Goal: Information Seeking & Learning: Learn about a topic

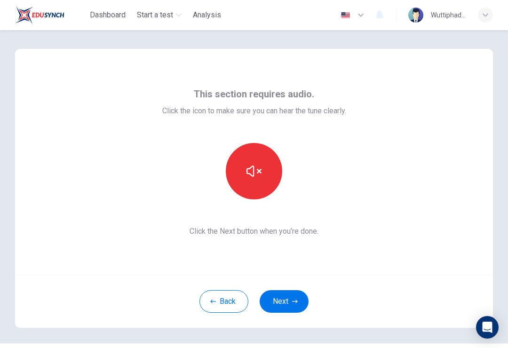
click at [286, 288] on div "Back Next" at bounding box center [254, 301] width 478 height 53
click at [258, 181] on button "button" at bounding box center [254, 171] width 56 height 56
click at [264, 181] on button "button" at bounding box center [254, 171] width 56 height 56
click at [268, 163] on button "button" at bounding box center [254, 171] width 56 height 56
click at [255, 182] on button "button" at bounding box center [254, 171] width 56 height 56
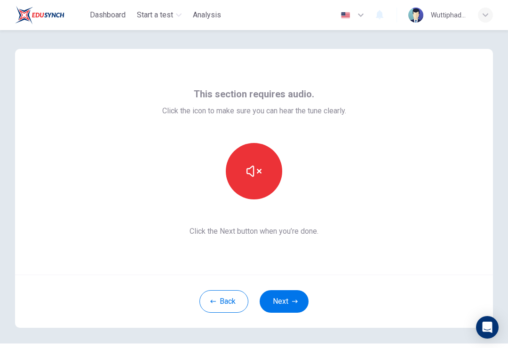
click at [271, 172] on button "button" at bounding box center [254, 171] width 56 height 56
click at [262, 178] on button "button" at bounding box center [254, 171] width 56 height 56
click at [264, 176] on button "button" at bounding box center [254, 171] width 56 height 56
click at [269, 163] on button "button" at bounding box center [254, 171] width 56 height 56
click at [268, 158] on button "button" at bounding box center [254, 171] width 56 height 56
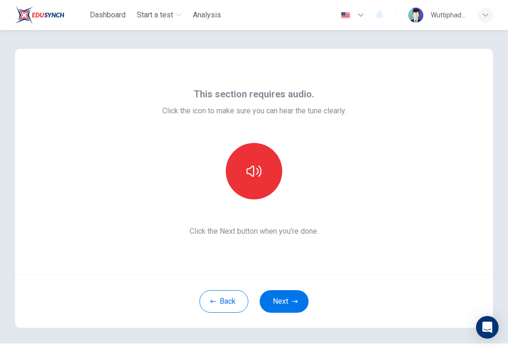
click at [265, 160] on button "button" at bounding box center [254, 171] width 56 height 56
click at [264, 155] on button "button" at bounding box center [254, 171] width 56 height 56
click at [264, 160] on button "button" at bounding box center [254, 171] width 56 height 56
click at [269, 168] on button "button" at bounding box center [254, 171] width 56 height 56
click at [265, 167] on button "button" at bounding box center [254, 171] width 56 height 56
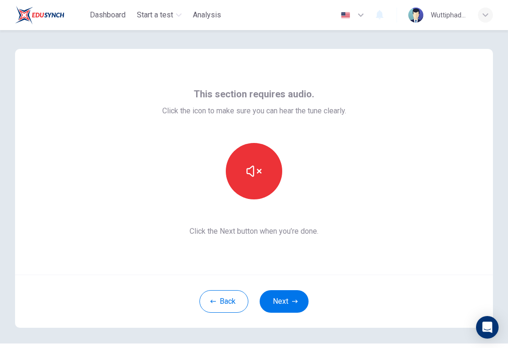
click at [271, 164] on button "button" at bounding box center [254, 171] width 56 height 56
click at [265, 165] on button "button" at bounding box center [254, 171] width 56 height 56
click at [292, 299] on icon "button" at bounding box center [295, 302] width 6 height 6
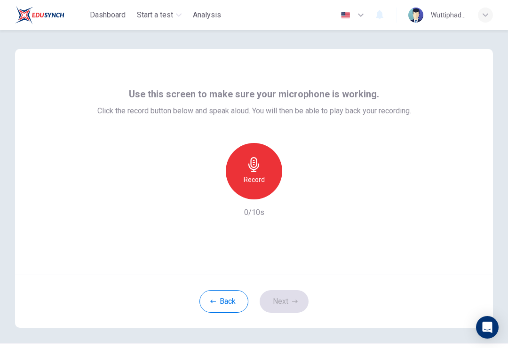
click at [252, 162] on icon "button" at bounding box center [254, 164] width 15 height 15
click at [281, 213] on div "Record 10/10s" at bounding box center [254, 180] width 314 height 75
click at [299, 195] on icon "button" at bounding box center [297, 191] width 9 height 9
click at [293, 287] on div "Back Next" at bounding box center [254, 301] width 478 height 53
click at [279, 309] on button "Next" at bounding box center [284, 301] width 49 height 23
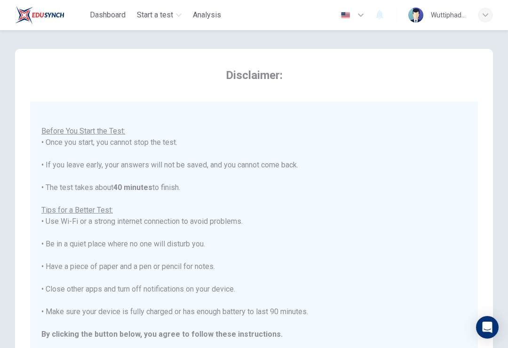
scroll to position [10, 0]
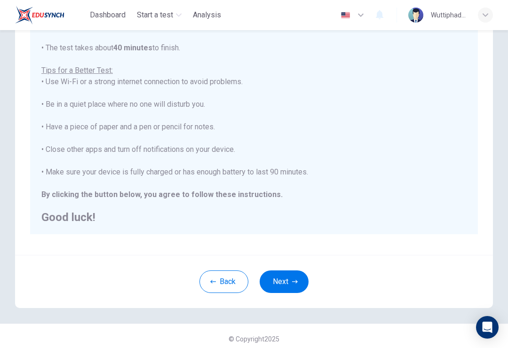
click at [304, 289] on button "Next" at bounding box center [284, 282] width 49 height 23
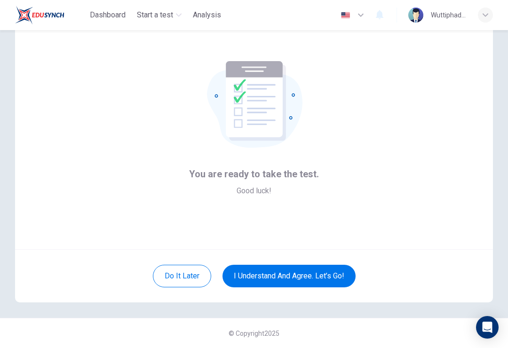
scroll to position [25, 0]
click at [331, 274] on button "I understand and agree. Let’s go!" at bounding box center [289, 276] width 133 height 23
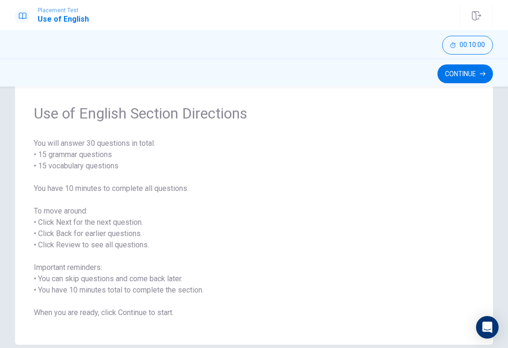
scroll to position [27, 0]
click at [477, 72] on button "Continue" at bounding box center [466, 73] width 56 height 19
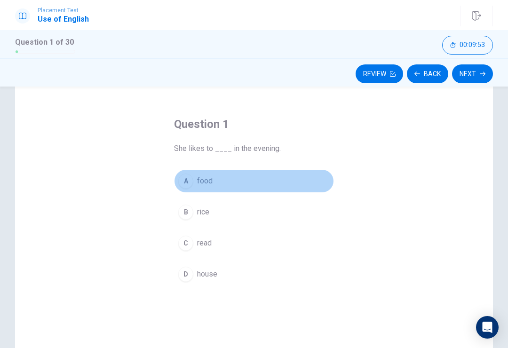
click at [201, 179] on span "food" at bounding box center [205, 181] width 16 height 11
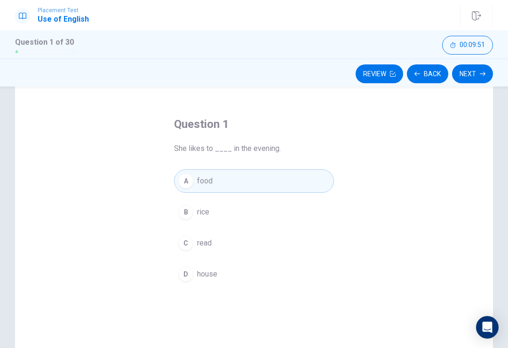
click at [491, 329] on icon "Open Intercom Messenger" at bounding box center [488, 327] width 10 height 11
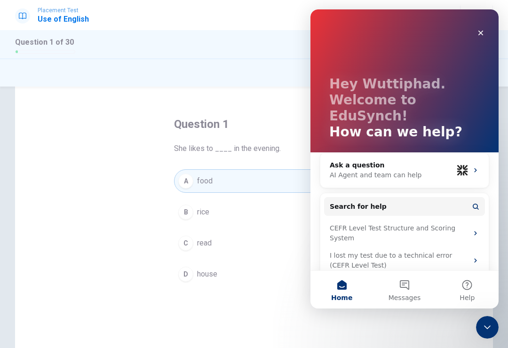
scroll to position [0, 0]
click at [485, 24] on div "Close" at bounding box center [480, 32] width 17 height 17
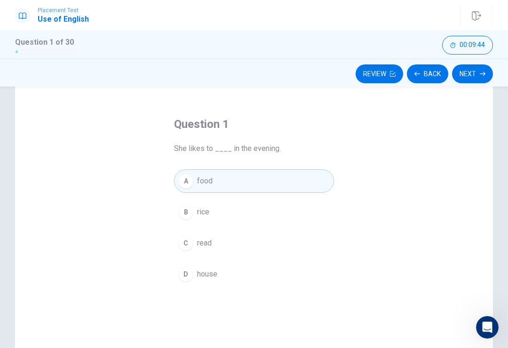
click at [471, 76] on button "Next" at bounding box center [472, 73] width 41 height 19
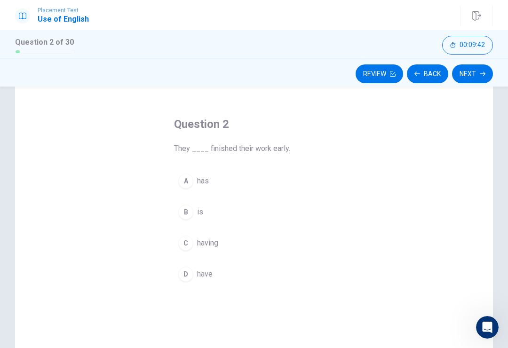
click at [210, 238] on span "having" at bounding box center [207, 243] width 21 height 11
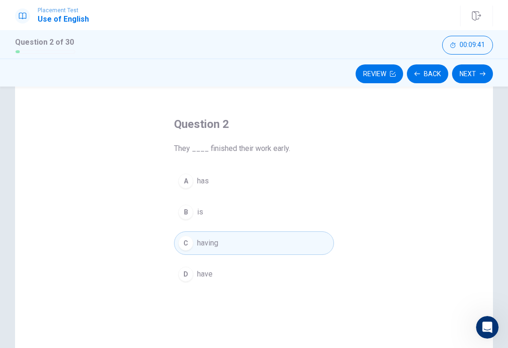
click at [475, 74] on button "Next" at bounding box center [472, 73] width 41 height 19
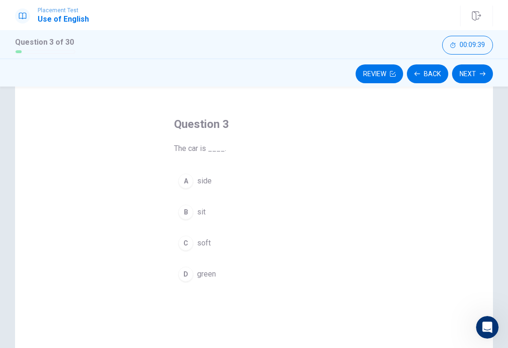
click at [207, 178] on span "side" at bounding box center [204, 181] width 15 height 11
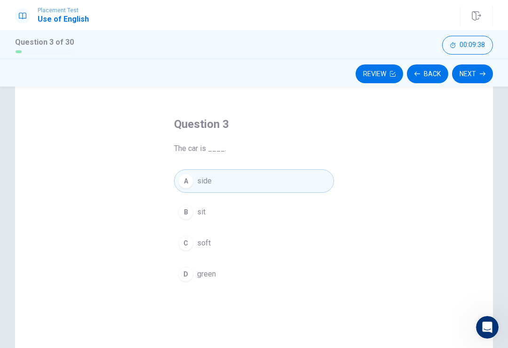
click at [208, 139] on div "Question 3 The car is ____." at bounding box center [254, 136] width 160 height 38
click at [221, 145] on span "The car is ____." at bounding box center [254, 148] width 160 height 11
click at [475, 80] on button "Next" at bounding box center [472, 73] width 41 height 19
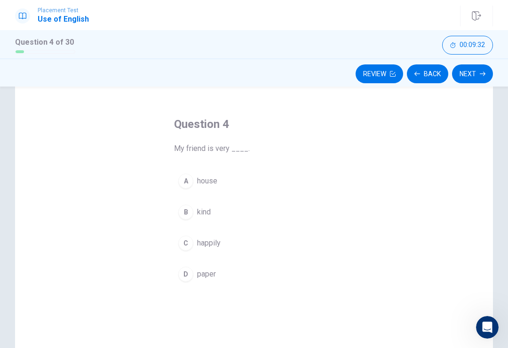
click at [481, 68] on button "Next" at bounding box center [472, 73] width 41 height 19
click at [208, 207] on span "going" at bounding box center [206, 212] width 18 height 11
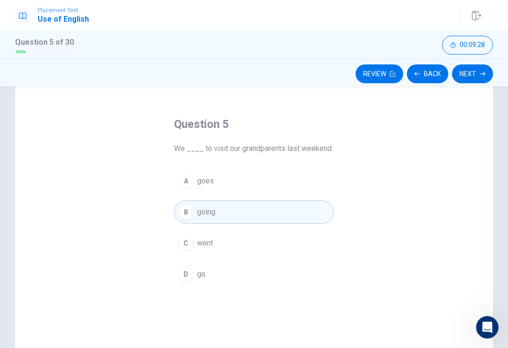
click at [476, 75] on button "Next" at bounding box center [472, 73] width 41 height 19
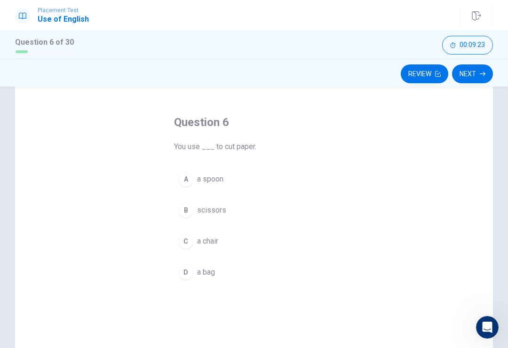
scroll to position [30, 0]
click at [216, 201] on button "B scissors" at bounding box center [254, 210] width 160 height 24
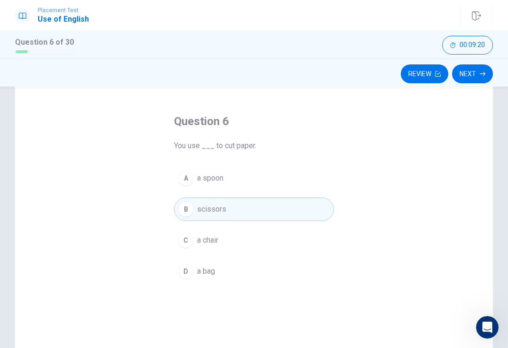
click at [474, 66] on button "Next" at bounding box center [472, 73] width 41 height 19
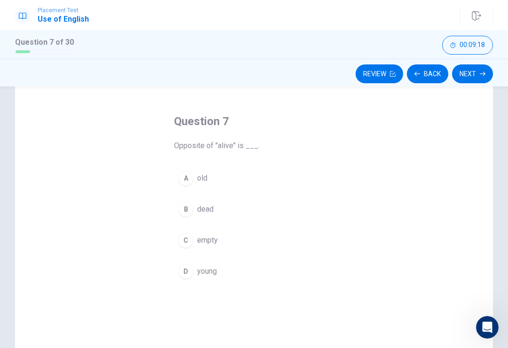
click at [207, 173] on span "old" at bounding box center [202, 178] width 10 height 11
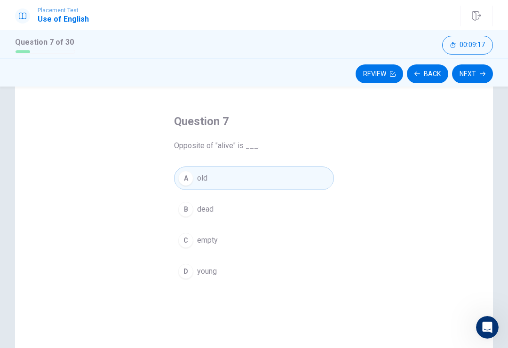
click at [224, 139] on div "Question 7 Opposite of "alive" is ___." at bounding box center [254, 133] width 160 height 38
click at [213, 127] on h4 "Question 7" at bounding box center [254, 121] width 160 height 15
click at [473, 81] on button "Next" at bounding box center [472, 73] width 41 height 19
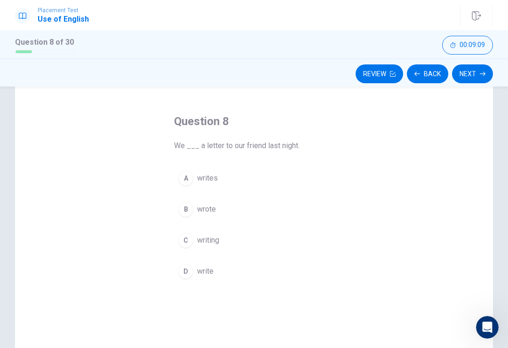
click at [201, 231] on button "C writing" at bounding box center [254, 241] width 160 height 24
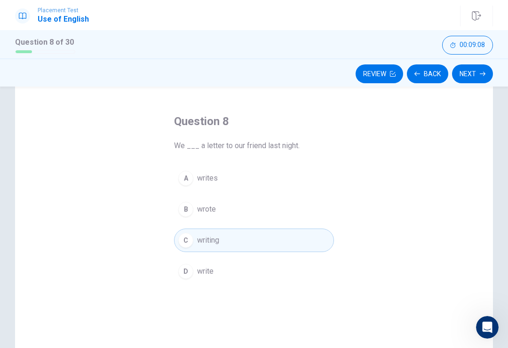
click at [205, 269] on span "write" at bounding box center [205, 271] width 16 height 11
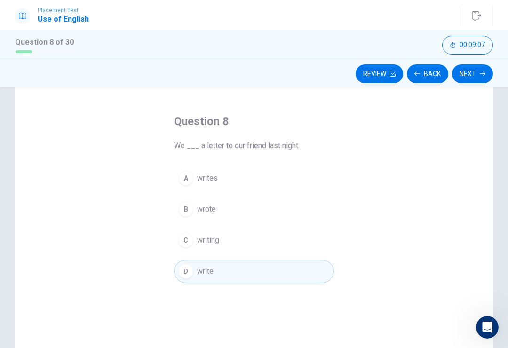
click at [464, 79] on button "Next" at bounding box center [472, 73] width 41 height 19
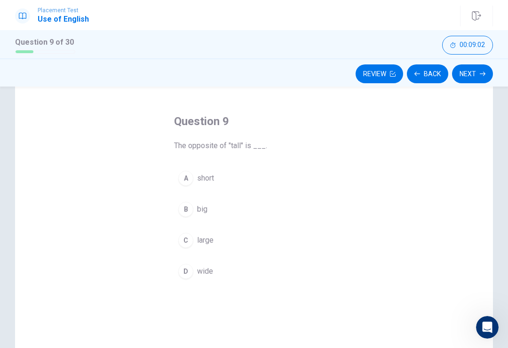
click at [215, 212] on button "B big" at bounding box center [254, 210] width 160 height 24
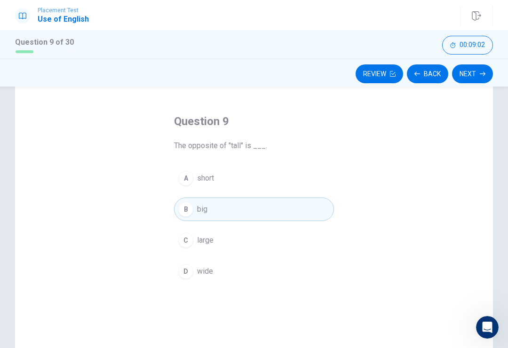
click at [214, 212] on button "B big" at bounding box center [254, 210] width 160 height 24
click at [477, 76] on button "Next" at bounding box center [472, 73] width 41 height 19
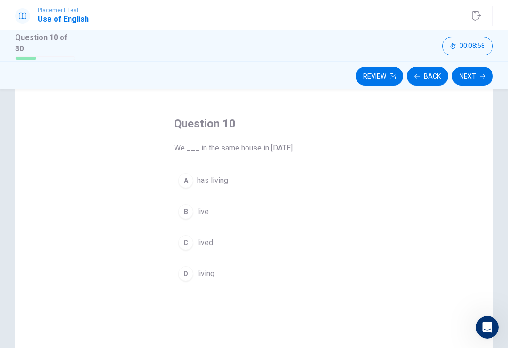
click at [491, 295] on div "Question 10 We ___ in the same house in [DATE]. A has living B live C lived D l…" at bounding box center [254, 241] width 478 height 327
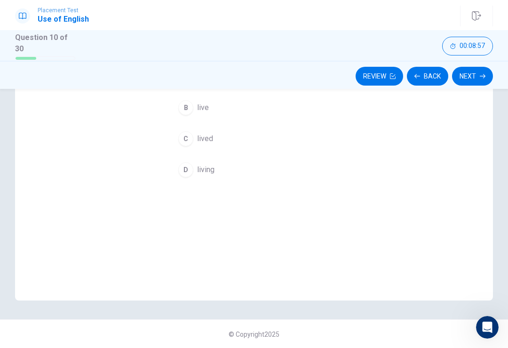
scroll to position [133, 0]
click at [197, 104] on button "B live" at bounding box center [254, 109] width 160 height 24
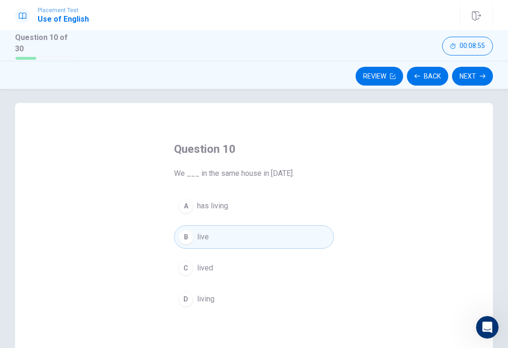
scroll to position [4, 0]
click at [483, 73] on icon "button" at bounding box center [483, 76] width 6 height 6
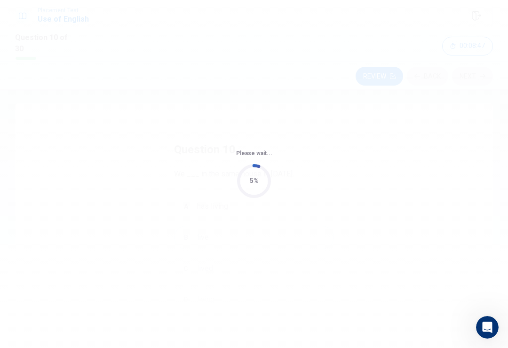
scroll to position [0, 0]
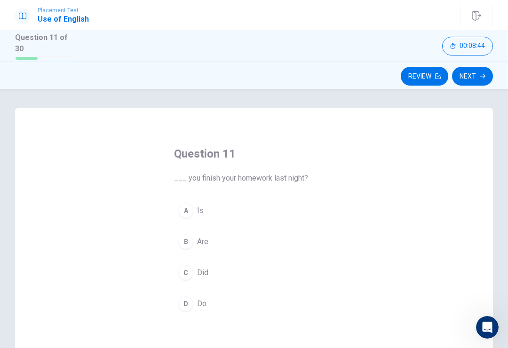
click at [189, 208] on div "A" at bounding box center [185, 210] width 15 height 15
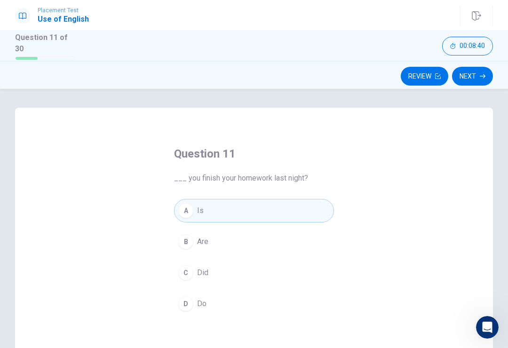
click at [468, 72] on button "Next" at bounding box center [472, 76] width 41 height 19
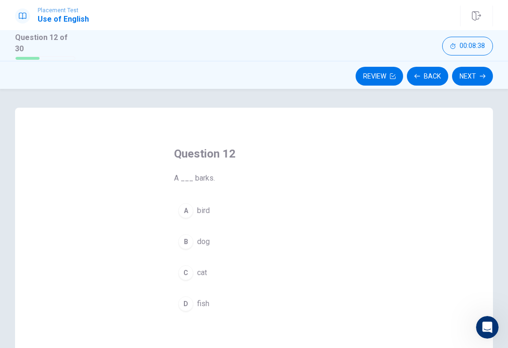
click at [208, 205] on span "bird" at bounding box center [203, 210] width 13 height 11
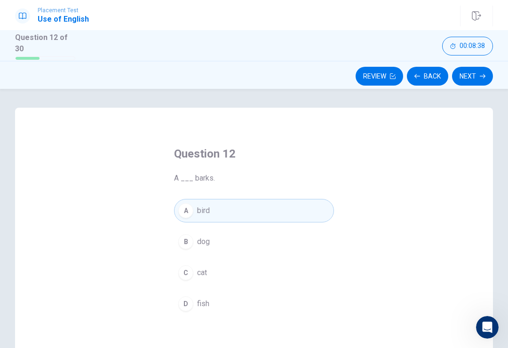
click at [480, 69] on button "Next" at bounding box center [472, 76] width 41 height 19
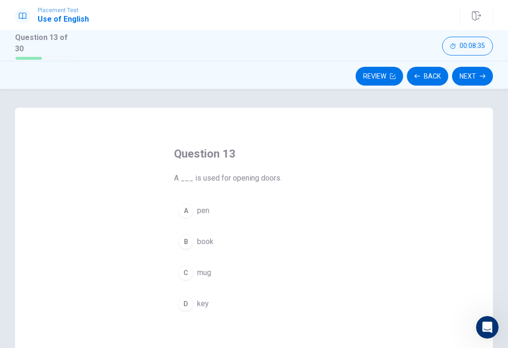
click at [209, 207] on span "pen" at bounding box center [203, 210] width 12 height 11
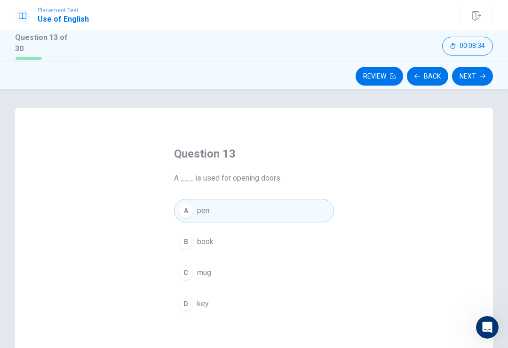
click at [476, 82] on button "Next" at bounding box center [472, 76] width 41 height 19
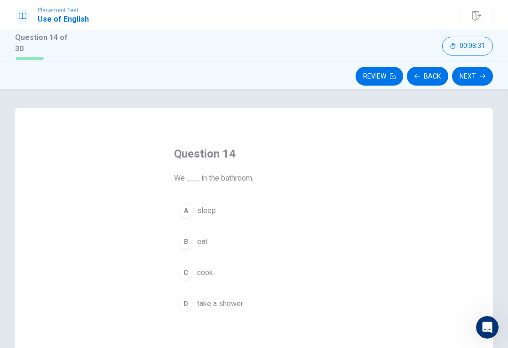
click at [218, 208] on button "A sleep" at bounding box center [254, 211] width 160 height 24
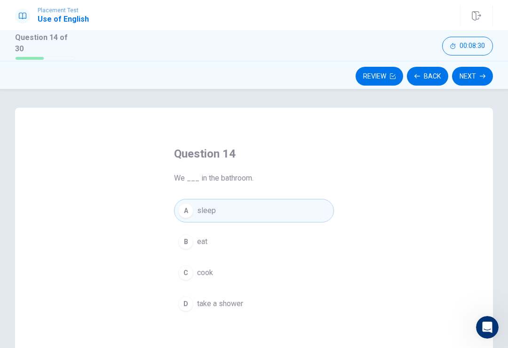
click at [211, 237] on button "B eat" at bounding box center [254, 242] width 160 height 24
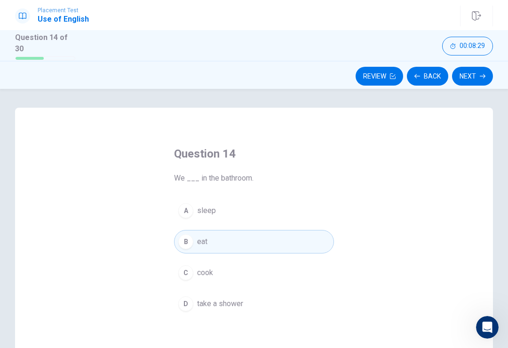
click at [479, 77] on button "Next" at bounding box center [472, 76] width 41 height 19
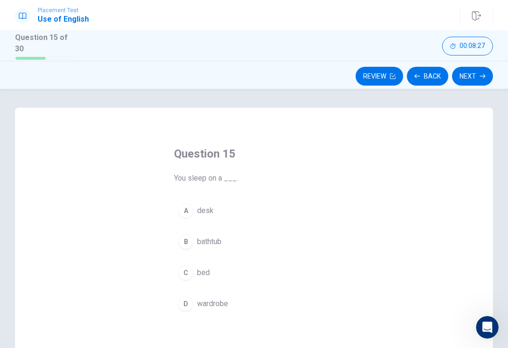
click at [208, 268] on span "bed" at bounding box center [203, 272] width 13 height 11
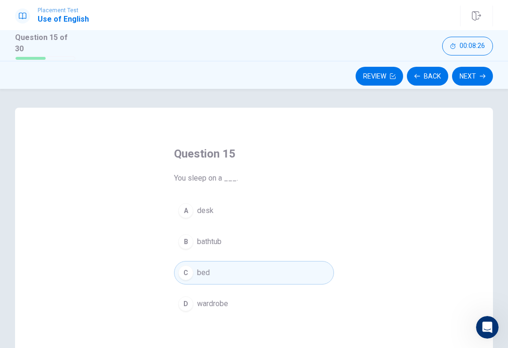
click at [474, 81] on button "Next" at bounding box center [472, 76] width 41 height 19
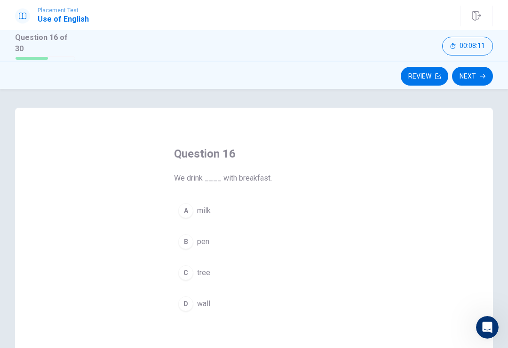
click at [207, 257] on div "A milk B pen C tree D wall" at bounding box center [254, 257] width 160 height 117
click at [206, 208] on span "milk" at bounding box center [204, 210] width 14 height 11
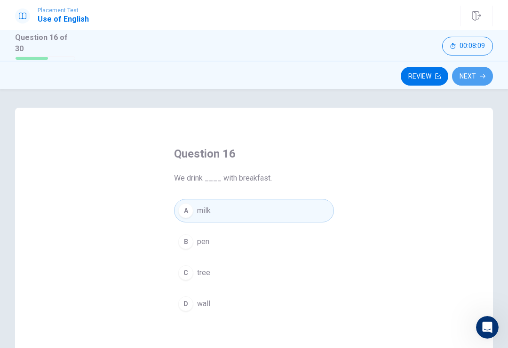
click at [481, 73] on icon "button" at bounding box center [483, 76] width 6 height 6
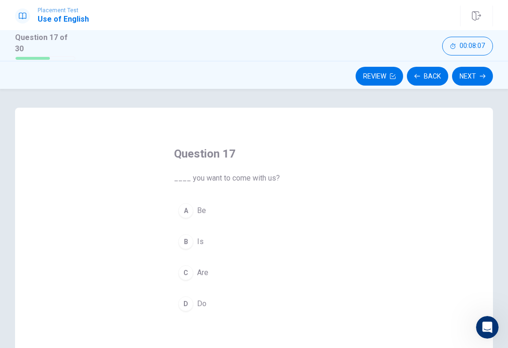
click at [200, 206] on span "Be" at bounding box center [201, 210] width 9 height 11
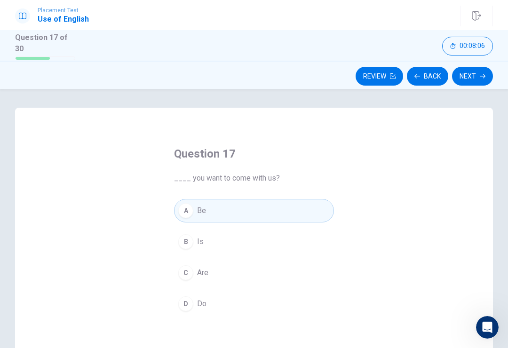
click at [193, 250] on button "B Is" at bounding box center [254, 242] width 160 height 24
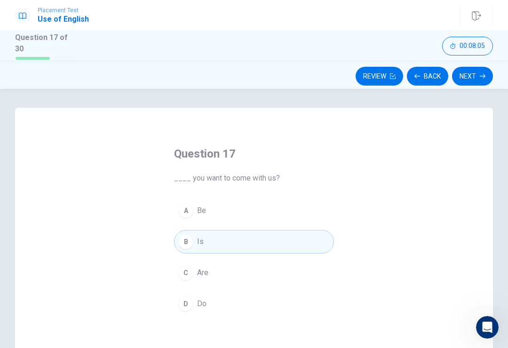
click at [472, 72] on button "Next" at bounding box center [472, 76] width 41 height 19
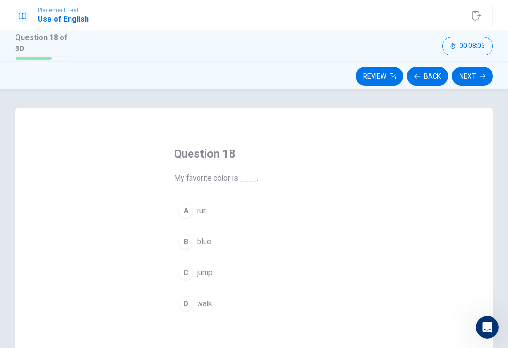
click at [426, 345] on div "Question 18 My favorite color is ____. A run B blue C jump D walk" at bounding box center [254, 271] width 478 height 327
click at [196, 263] on button "C jump" at bounding box center [254, 273] width 160 height 24
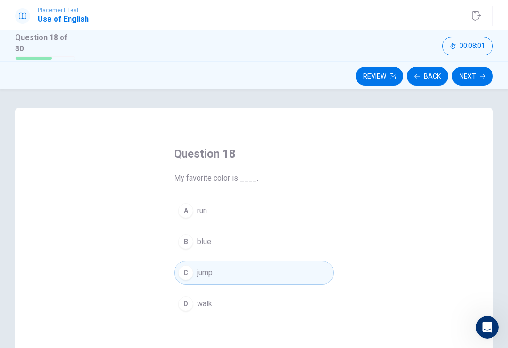
click at [485, 73] on icon "button" at bounding box center [483, 76] width 6 height 6
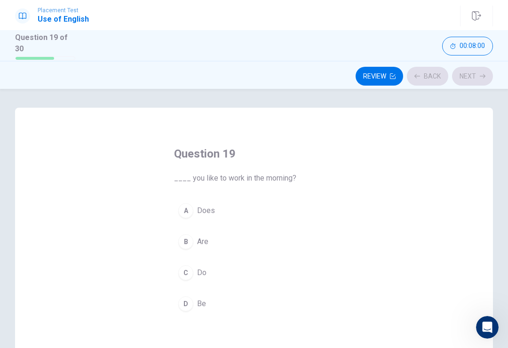
click at [202, 303] on span "Be" at bounding box center [201, 303] width 9 height 11
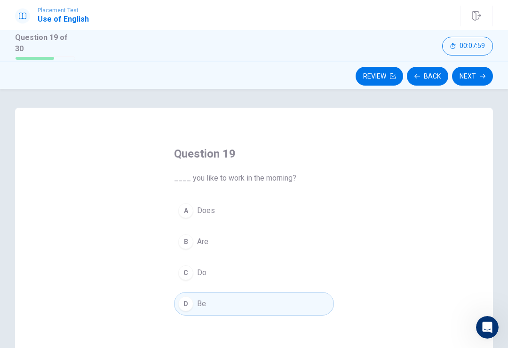
click at [485, 71] on button "Next" at bounding box center [472, 76] width 41 height 19
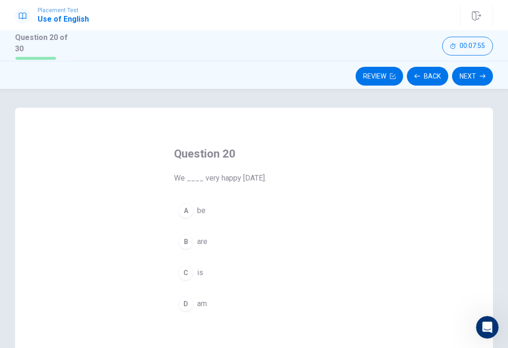
click at [196, 203] on button "A be" at bounding box center [254, 211] width 160 height 24
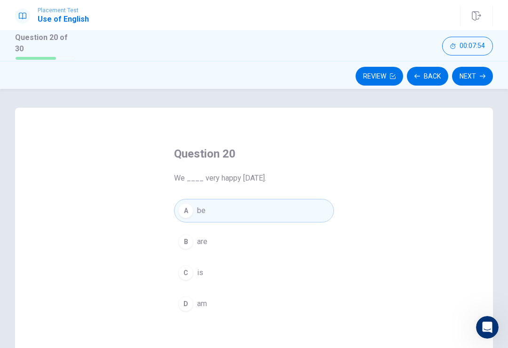
click at [485, 76] on icon "button" at bounding box center [483, 76] width 6 height 6
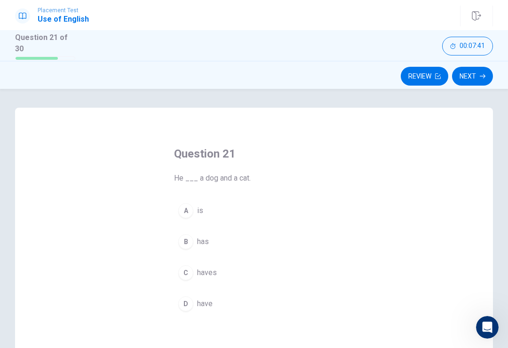
click at [193, 208] on button "A is" at bounding box center [254, 211] width 160 height 24
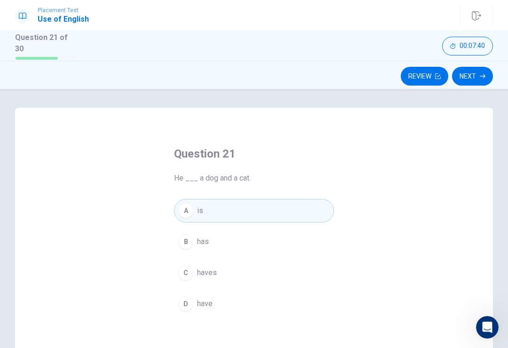
click at [472, 73] on button "Next" at bounding box center [472, 76] width 41 height 19
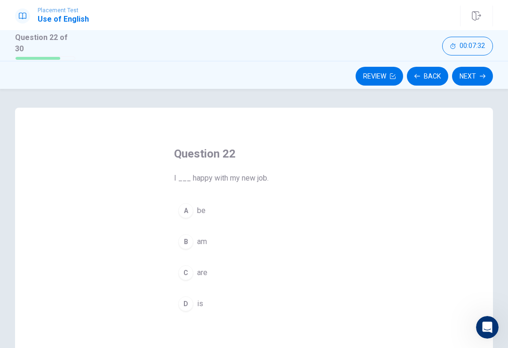
click at [487, 324] on icon "Open Intercom Messenger" at bounding box center [488, 328] width 16 height 16
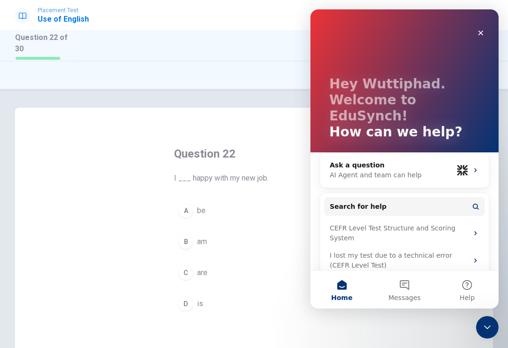
click at [268, 110] on div "Question 22 I ___ happy with my new job. A be B am C are D is" at bounding box center [254, 271] width 478 height 327
click at [481, 34] on icon "Close" at bounding box center [481, 33] width 5 height 5
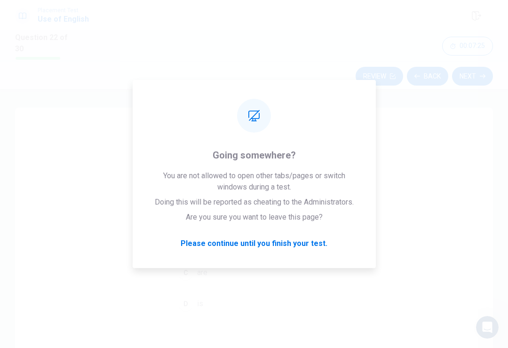
click at [242, 248] on button "B am" at bounding box center [254, 242] width 160 height 24
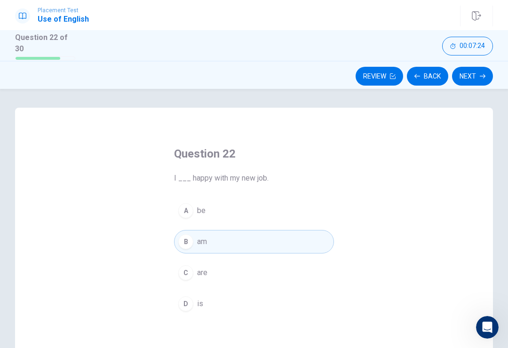
click at [472, 70] on button "Next" at bounding box center [472, 76] width 41 height 19
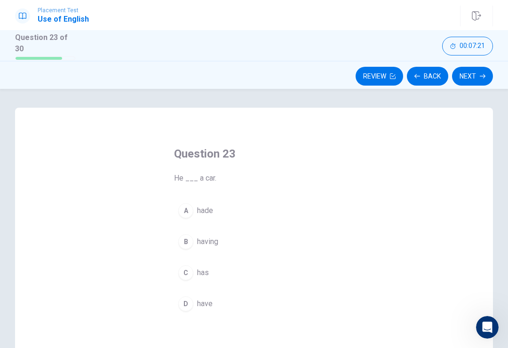
click at [201, 212] on span "hade" at bounding box center [205, 210] width 16 height 11
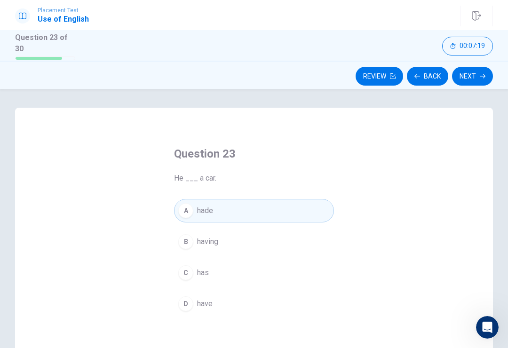
click at [474, 70] on button "Next" at bounding box center [472, 76] width 41 height 19
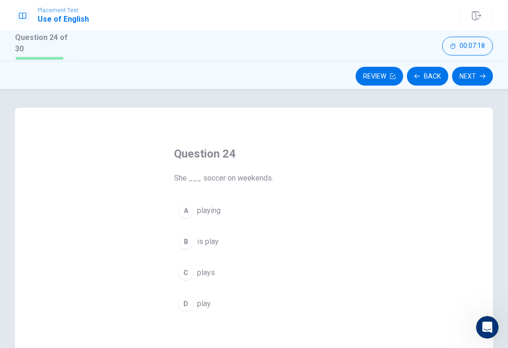
click at [208, 241] on span "is play" at bounding box center [208, 241] width 22 height 11
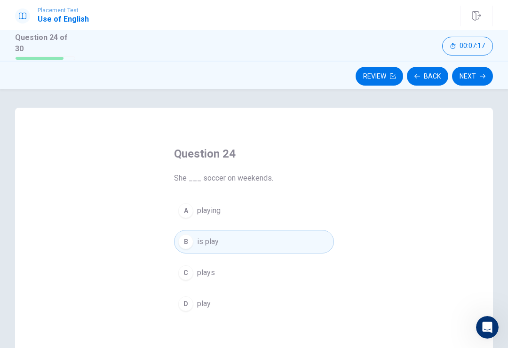
click at [484, 71] on button "Next" at bounding box center [472, 76] width 41 height 19
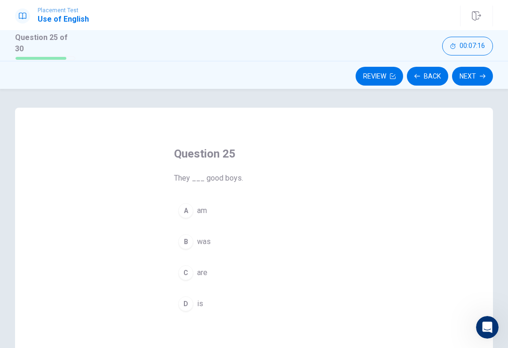
click at [205, 271] on span "are" at bounding box center [202, 272] width 10 height 11
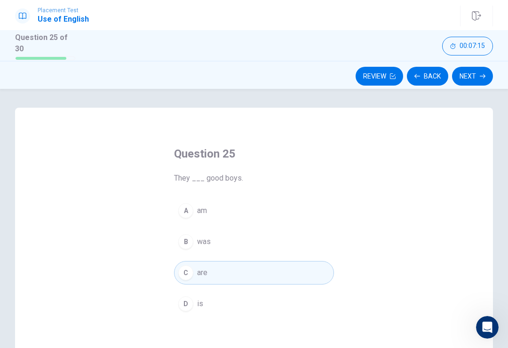
click at [466, 73] on button "Next" at bounding box center [472, 76] width 41 height 19
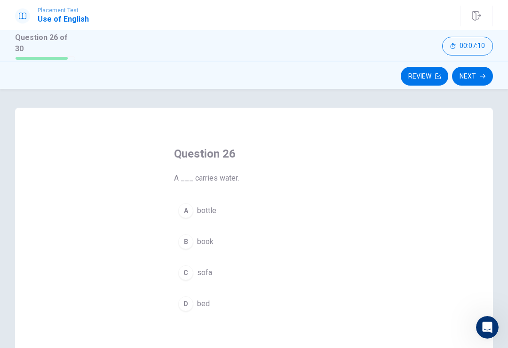
click at [213, 210] on span "bottle" at bounding box center [206, 210] width 19 height 11
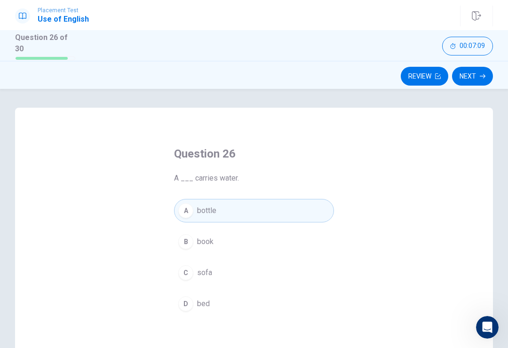
click at [471, 72] on button "Next" at bounding box center [472, 76] width 41 height 19
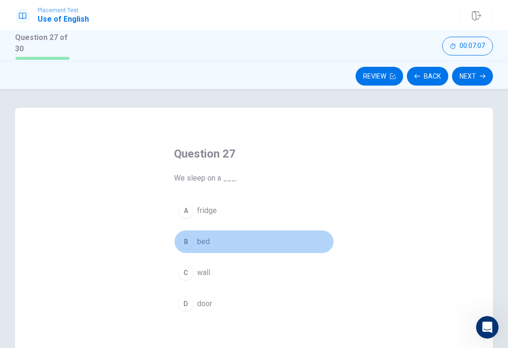
click at [206, 243] on span "bed" at bounding box center [203, 241] width 13 height 11
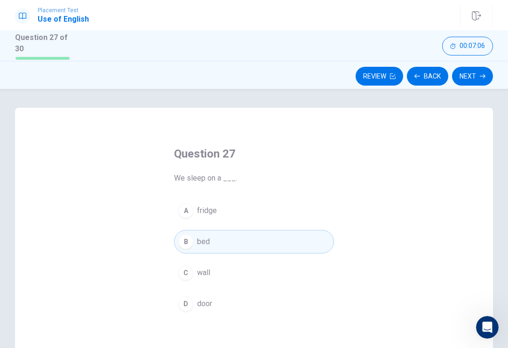
click at [471, 81] on button "Next" at bounding box center [472, 76] width 41 height 19
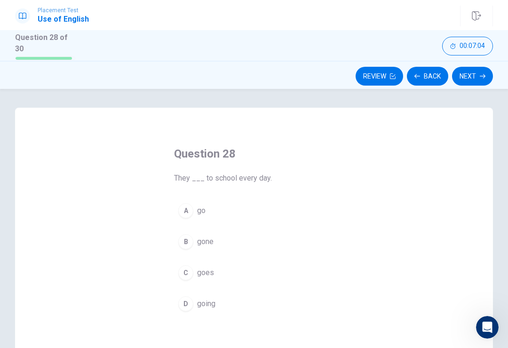
click at [213, 273] on span "goes" at bounding box center [205, 272] width 17 height 11
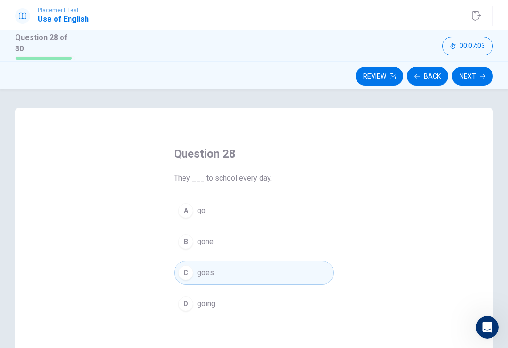
click at [483, 71] on button "Next" at bounding box center [472, 76] width 41 height 19
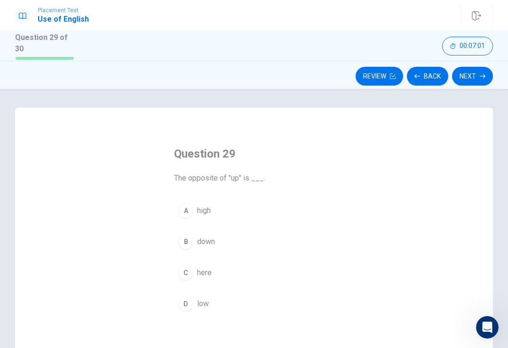
click at [203, 293] on button "D low" at bounding box center [254, 304] width 160 height 24
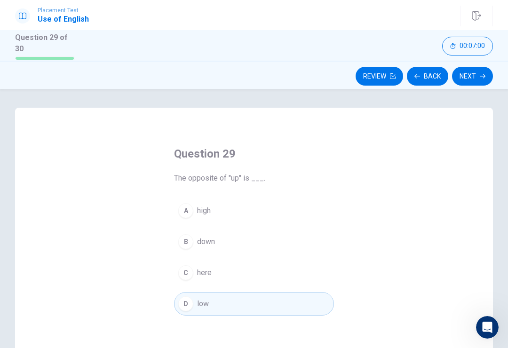
click at [480, 76] on icon "button" at bounding box center [483, 76] width 6 height 6
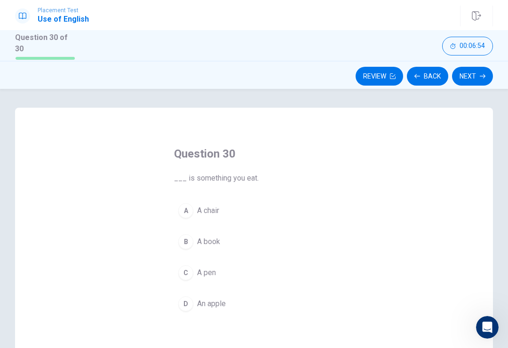
click at [488, 328] on icon "Open Intercom Messenger" at bounding box center [488, 328] width 16 height 16
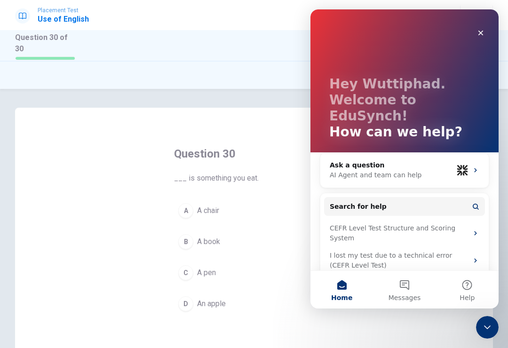
click at [486, 28] on div "Close" at bounding box center [480, 32] width 17 height 17
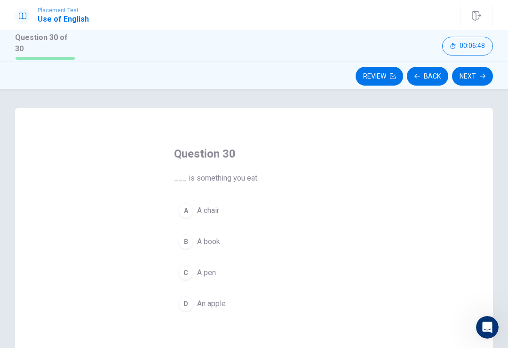
click at [216, 205] on span "A chair" at bounding box center [208, 210] width 22 height 11
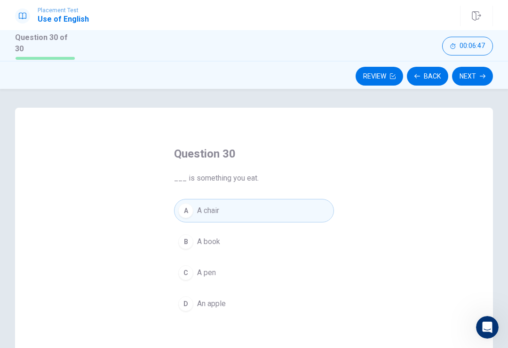
click at [480, 69] on button "Next" at bounding box center [472, 76] width 41 height 19
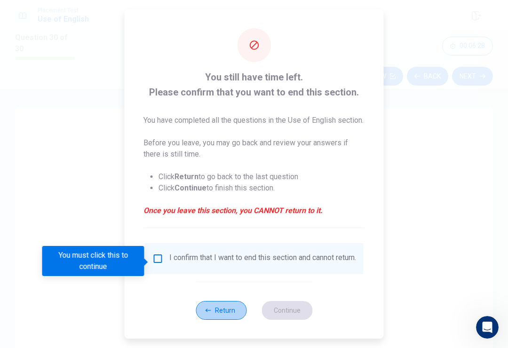
click at [208, 312] on icon "button" at bounding box center [209, 310] width 6 height 3
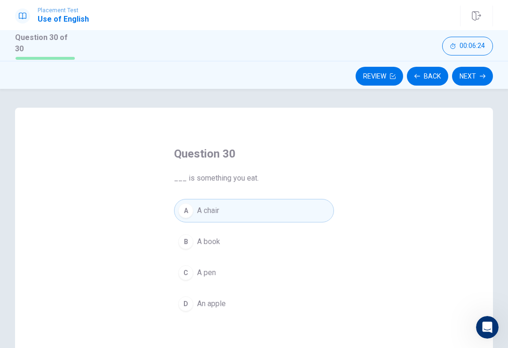
click at [471, 70] on button "Next" at bounding box center [472, 76] width 41 height 19
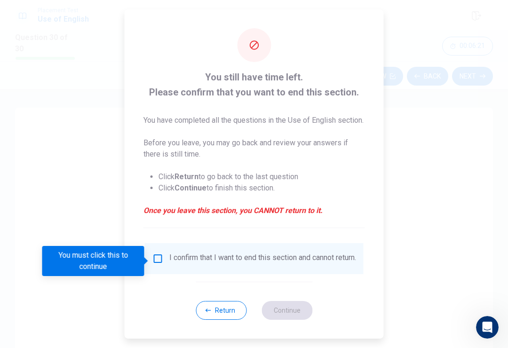
click at [219, 320] on button "Return" at bounding box center [221, 310] width 51 height 19
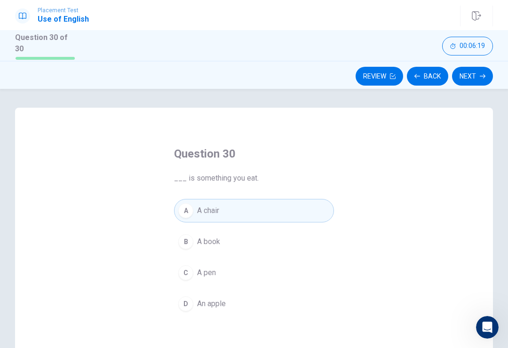
click at [380, 73] on button "Review" at bounding box center [380, 76] width 48 height 19
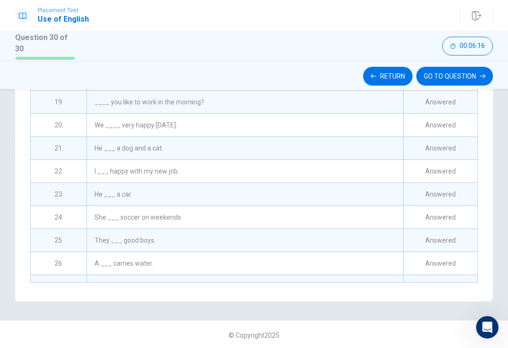
scroll to position [374, 0]
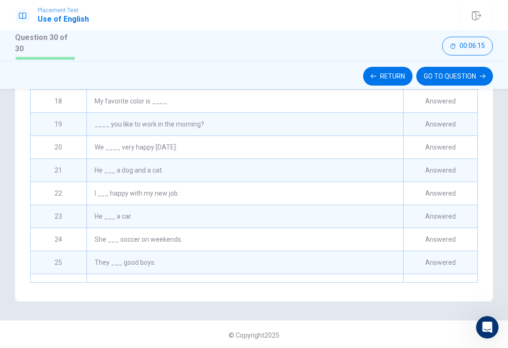
click at [481, 77] on button "GO TO QUESTION" at bounding box center [454, 76] width 77 height 19
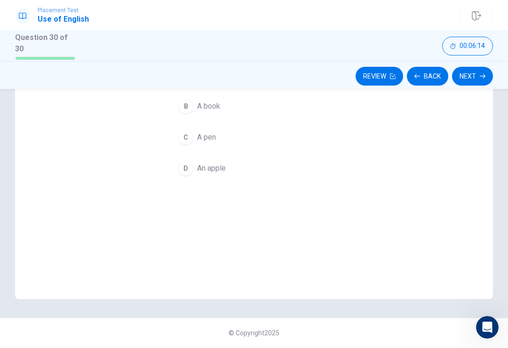
scroll to position [133, 0]
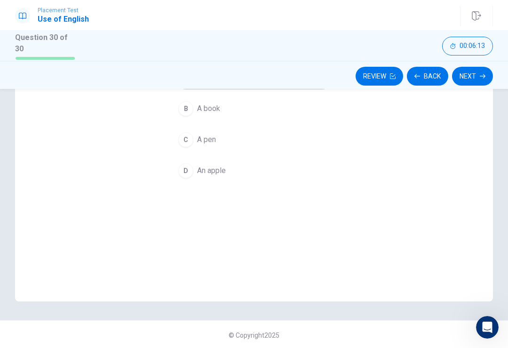
click at [477, 74] on button "Next" at bounding box center [472, 76] width 41 height 19
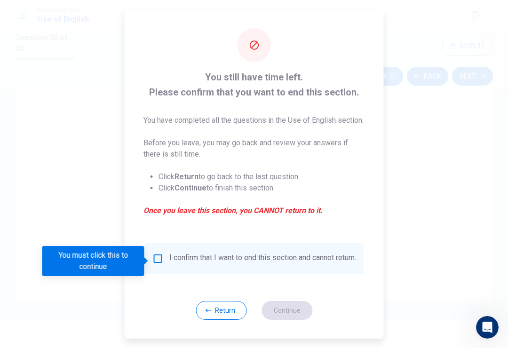
click at [156, 258] on input "You must click this to continue" at bounding box center [157, 258] width 11 height 11
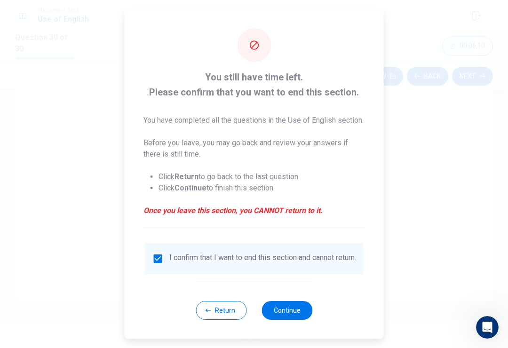
click at [303, 319] on button "Continue" at bounding box center [287, 310] width 51 height 19
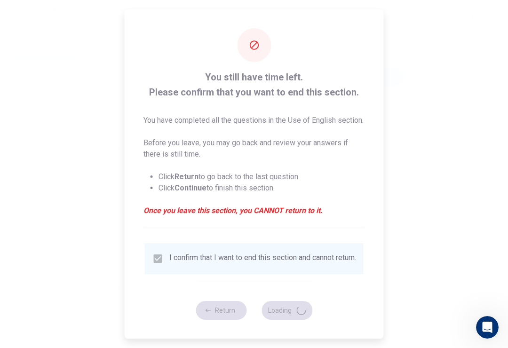
scroll to position [0, 0]
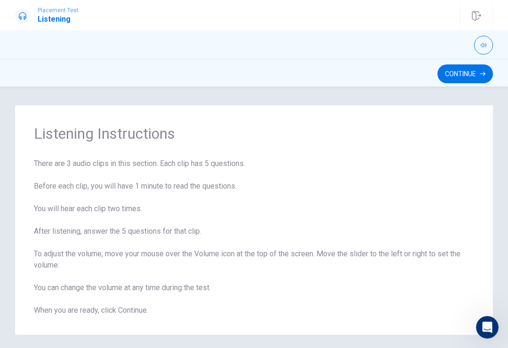
click at [469, 74] on button "Continue" at bounding box center [466, 73] width 56 height 19
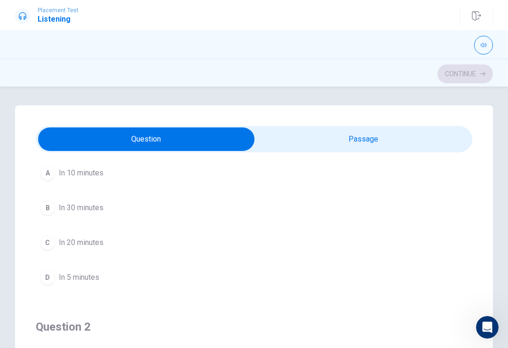
scroll to position [64, 0]
type input "6"
click at [237, 138] on input "checkbox" at bounding box center [146, 140] width 655 height 24
checkbox input "true"
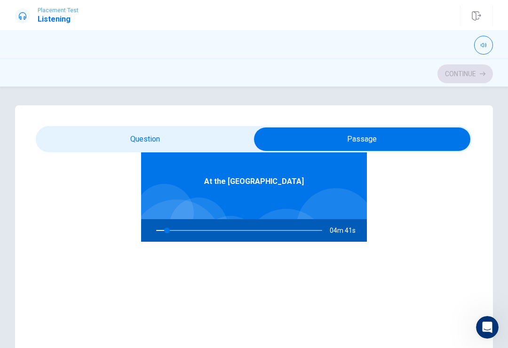
type input "7"
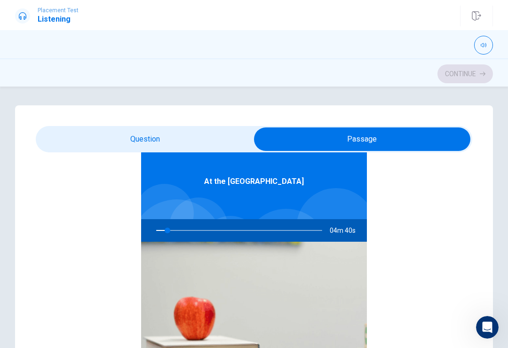
click at [228, 138] on input "checkbox" at bounding box center [362, 140] width 655 height 24
checkbox input "false"
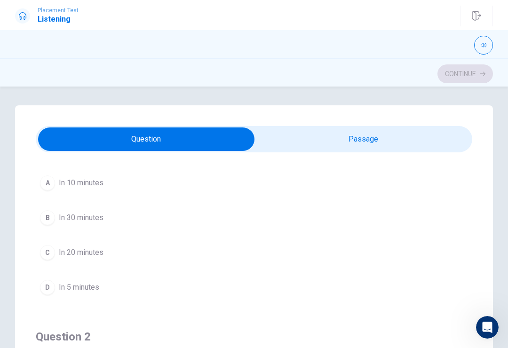
click at [86, 180] on span "In 10 minutes" at bounding box center [81, 182] width 45 height 11
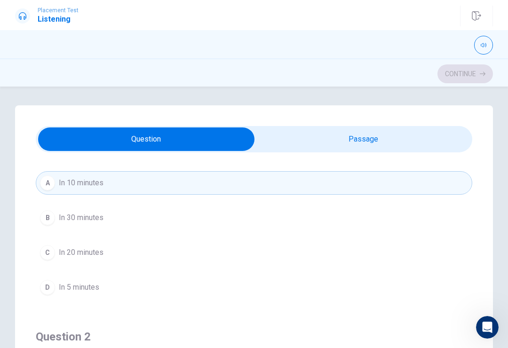
click at [81, 283] on span "In 5 minutes" at bounding box center [79, 287] width 40 height 11
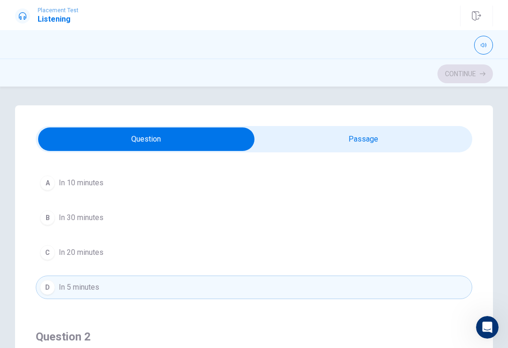
click at [97, 243] on button "C In 20 minutes" at bounding box center [254, 253] width 437 height 24
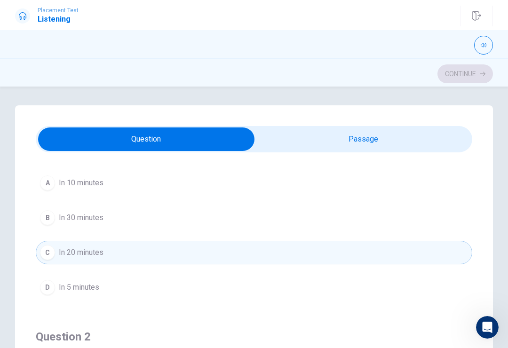
click at [91, 211] on button "B In 30 minutes" at bounding box center [254, 218] width 437 height 24
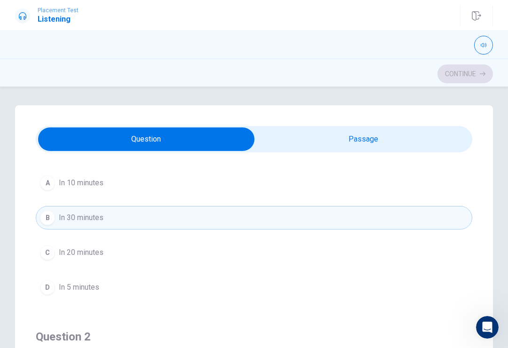
click at [312, 156] on div "Question 1 When does the next train leave? A In 10 minutes B In 30 minutes C In…" at bounding box center [254, 207] width 437 height 215
type input "24"
click at [326, 129] on input "checkbox" at bounding box center [146, 140] width 655 height 24
checkbox input "true"
type input "24"
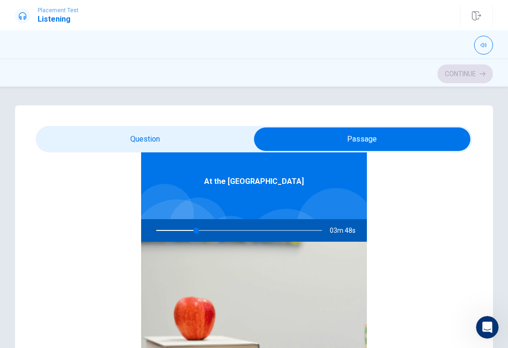
click at [210, 139] on input "checkbox" at bounding box center [362, 140] width 655 height 24
checkbox input "false"
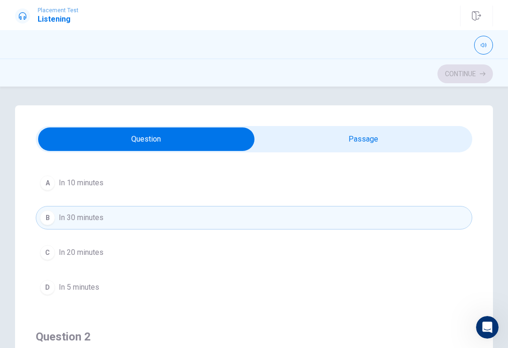
click at [97, 184] on span "In 10 minutes" at bounding box center [81, 182] width 45 height 11
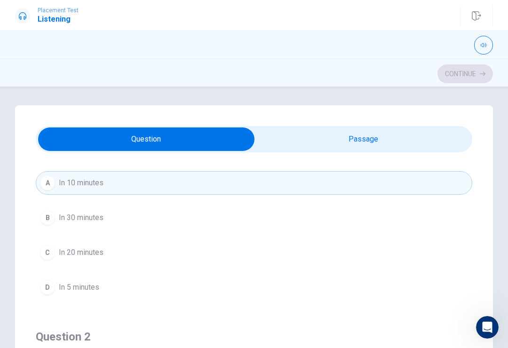
click at [468, 73] on div "Continue" at bounding box center [254, 74] width 478 height 18
click at [456, 77] on div "Continue" at bounding box center [254, 74] width 478 height 18
click at [463, 72] on div "Continue" at bounding box center [254, 74] width 478 height 18
type input "44"
click at [435, 137] on input "checkbox" at bounding box center [146, 140] width 655 height 24
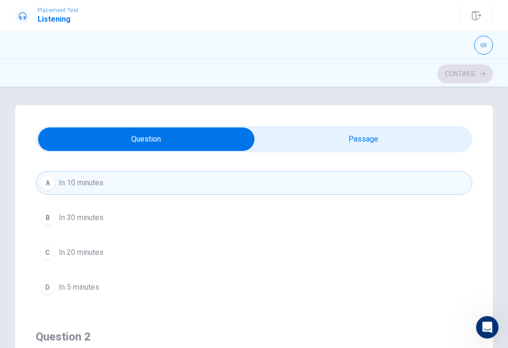
checkbox input "true"
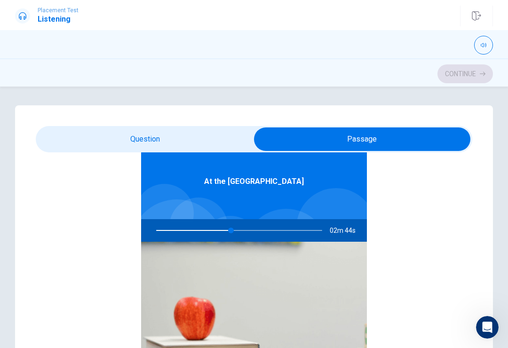
type input "45"
checkbox input "false"
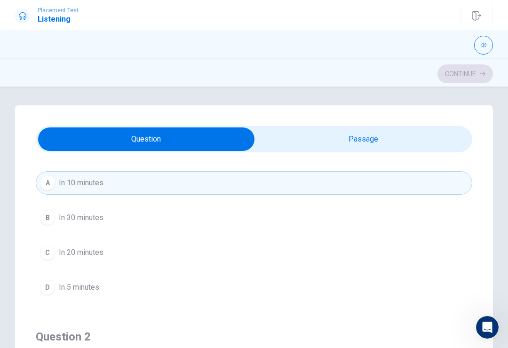
type input "46"
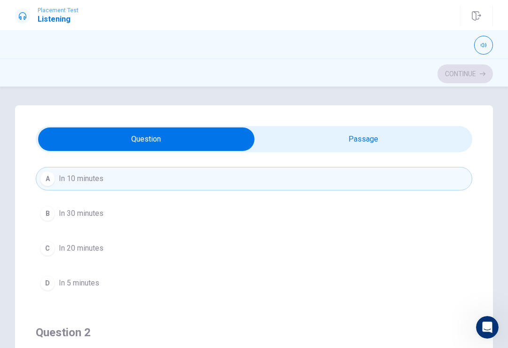
click at [333, 139] on input "checkbox" at bounding box center [146, 140] width 655 height 24
checkbox input "true"
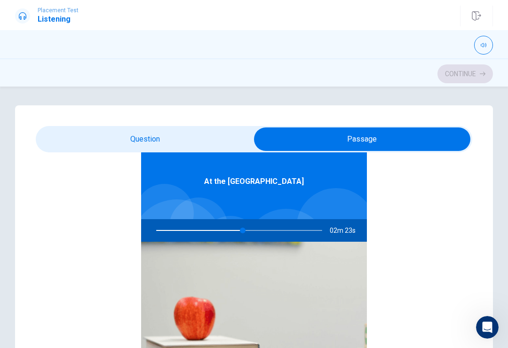
click at [179, 270] on img at bounding box center [254, 317] width 226 height 151
type input "53"
click at [207, 133] on input "checkbox" at bounding box center [362, 140] width 655 height 24
checkbox input "false"
type input "53"
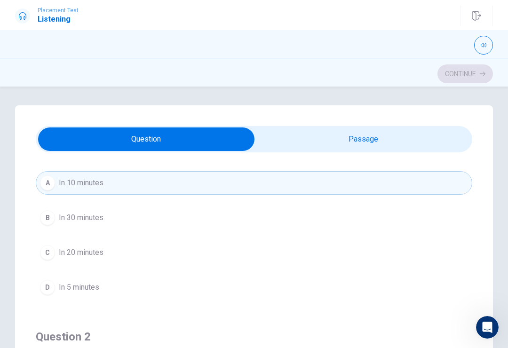
click at [107, 150] on input "checkbox" at bounding box center [146, 140] width 655 height 24
checkbox input "true"
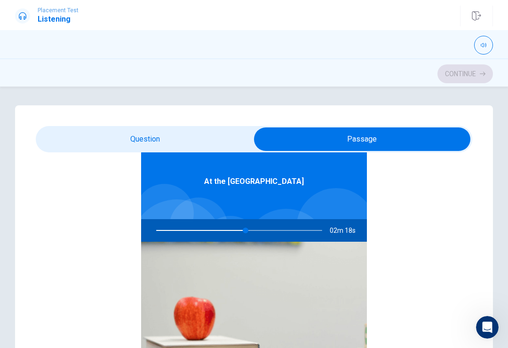
type input "54"
click at [55, 140] on input "checkbox" at bounding box center [362, 140] width 655 height 24
checkbox input "false"
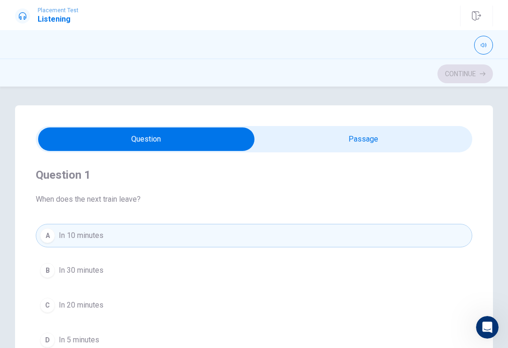
scroll to position [0, 0]
type input "56"
checkbox input "true"
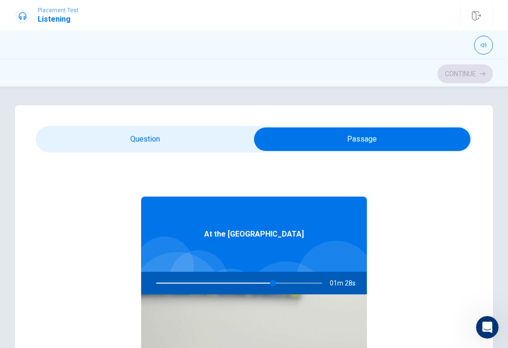
type input "71"
click at [232, 144] on input "checkbox" at bounding box center [362, 140] width 655 height 24
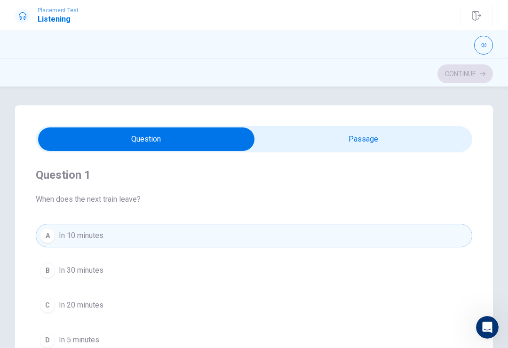
click at [217, 136] on input "checkbox" at bounding box center [146, 140] width 655 height 24
checkbox input "true"
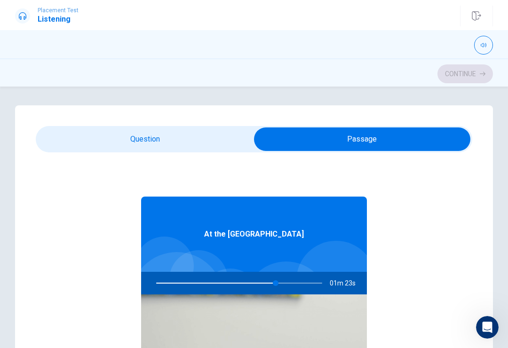
type input "72"
click at [276, 138] on input "checkbox" at bounding box center [362, 140] width 655 height 24
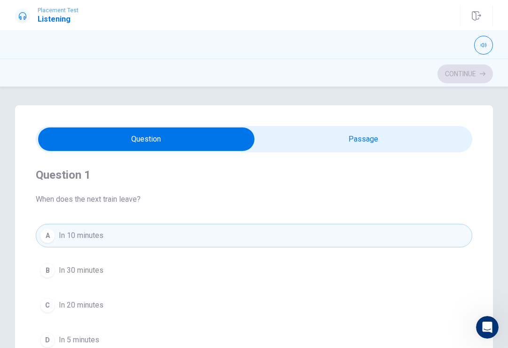
click at [276, 138] on input "checkbox" at bounding box center [146, 140] width 655 height 24
checkbox input "true"
type input "73"
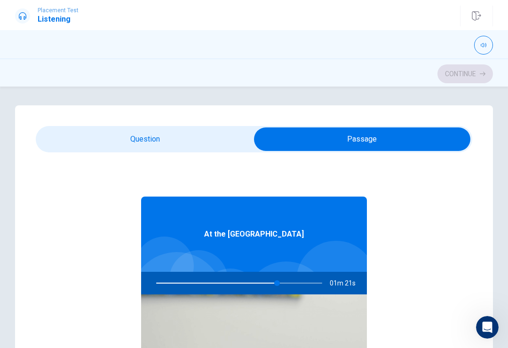
click at [301, 146] on input "checkbox" at bounding box center [362, 140] width 655 height 24
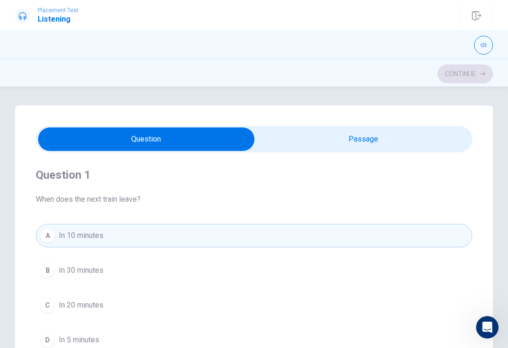
click at [301, 145] on input "checkbox" at bounding box center [146, 140] width 655 height 24
checkbox input "true"
type input "73"
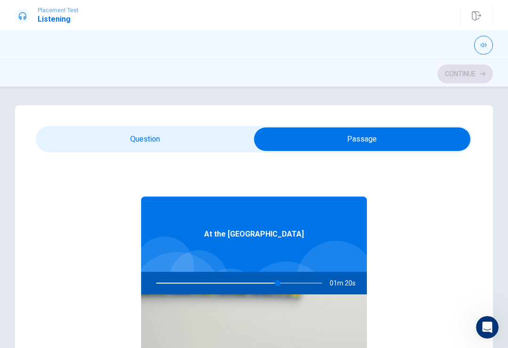
click at [296, 145] on input "checkbox" at bounding box center [362, 140] width 655 height 24
checkbox input "true"
type input "73"
click at [262, 143] on input "checkbox" at bounding box center [362, 140] width 655 height 24
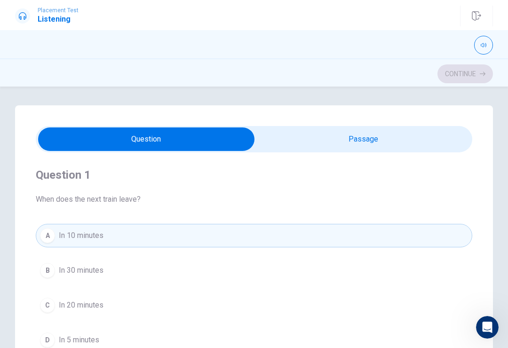
click at [262, 143] on input "checkbox" at bounding box center [146, 140] width 655 height 24
checkbox input "true"
type input "73"
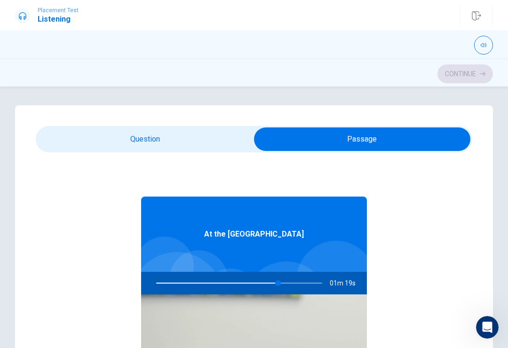
click at [274, 138] on input "checkbox" at bounding box center [362, 140] width 655 height 24
click at [300, 139] on input "checkbox" at bounding box center [362, 140] width 655 height 24
checkbox input "true"
type input "74"
click at [284, 138] on input "checkbox" at bounding box center [362, 140] width 655 height 24
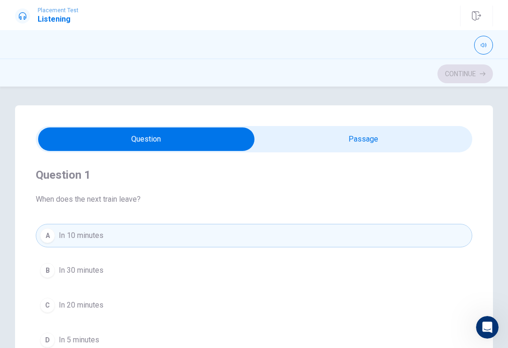
click at [283, 137] on input "checkbox" at bounding box center [146, 140] width 655 height 24
checkbox input "true"
type input "74"
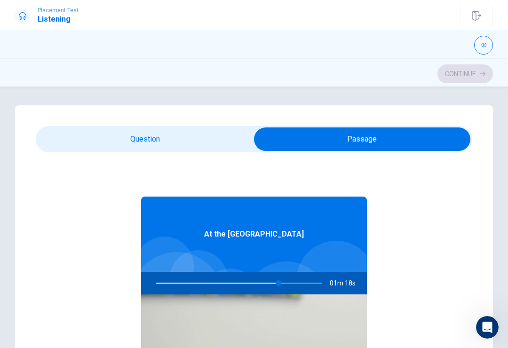
click at [256, 151] on input "checkbox" at bounding box center [362, 140] width 655 height 24
click at [278, 140] on input "checkbox" at bounding box center [362, 140] width 655 height 24
checkbox input "true"
type input "74"
click at [286, 130] on input "checkbox" at bounding box center [362, 140] width 655 height 24
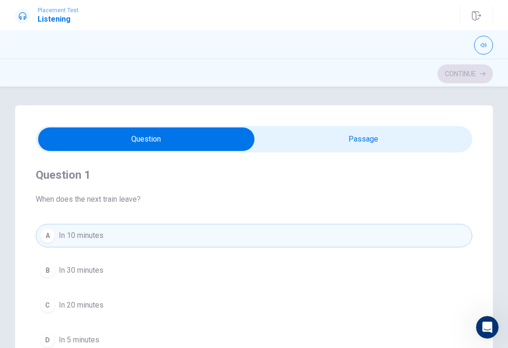
click at [286, 129] on input "checkbox" at bounding box center [146, 140] width 655 height 24
checkbox input "true"
type input "74"
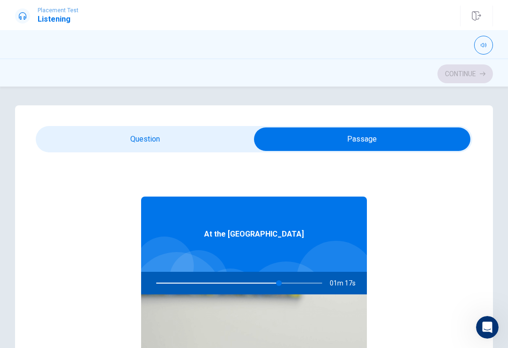
click at [281, 144] on input "checkbox" at bounding box center [362, 140] width 655 height 24
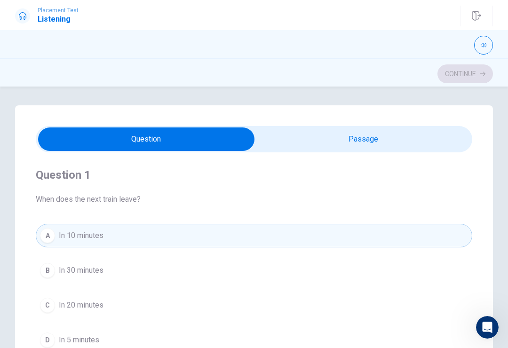
click at [280, 144] on input "checkbox" at bounding box center [146, 140] width 655 height 24
checkbox input "true"
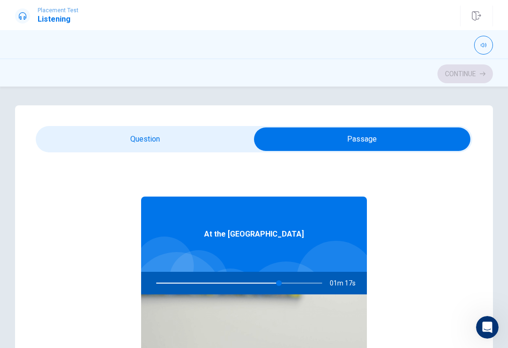
type input "74"
click at [281, 138] on input "checkbox" at bounding box center [362, 140] width 655 height 24
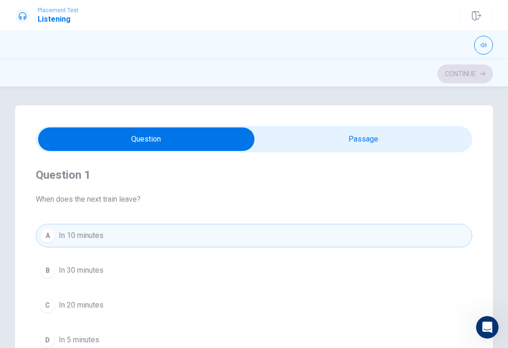
click at [281, 138] on input "checkbox" at bounding box center [146, 140] width 655 height 24
checkbox input "true"
type input "74"
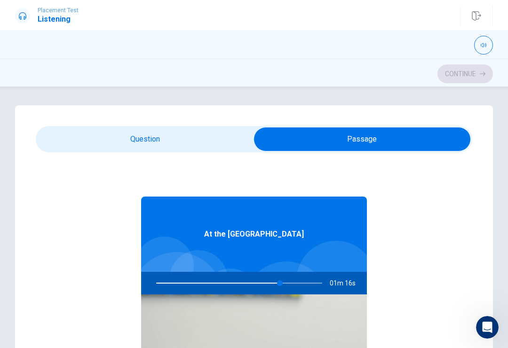
click at [285, 146] on input "checkbox" at bounding box center [362, 140] width 655 height 24
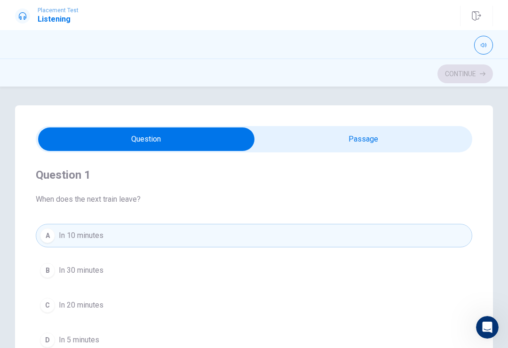
click at [285, 146] on input "checkbox" at bounding box center [146, 140] width 655 height 24
checkbox input "true"
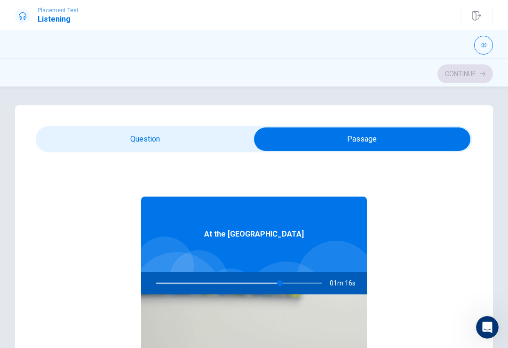
type input "75"
click at [283, 136] on input "checkbox" at bounding box center [362, 140] width 655 height 24
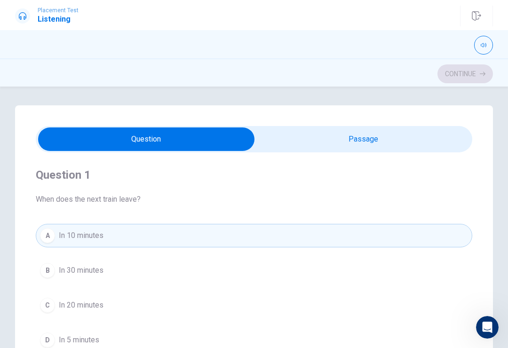
click at [282, 136] on input "checkbox" at bounding box center [146, 140] width 655 height 24
checkbox input "true"
type input "75"
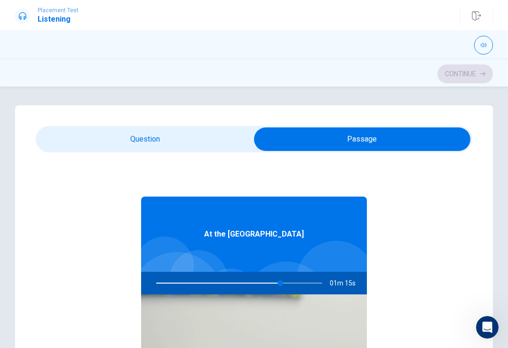
click at [276, 137] on input "checkbox" at bounding box center [362, 140] width 655 height 24
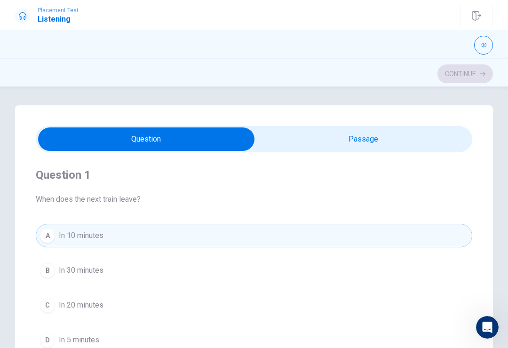
click at [275, 137] on input "checkbox" at bounding box center [146, 140] width 655 height 24
checkbox input "true"
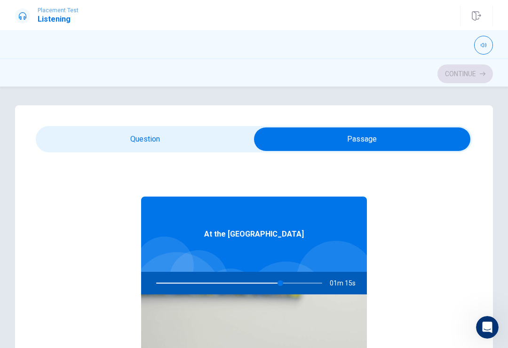
type input "75"
click at [285, 134] on input "checkbox" at bounding box center [362, 140] width 655 height 24
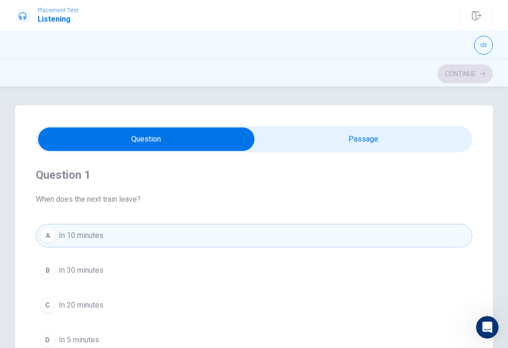
click at [285, 134] on input "checkbox" at bounding box center [146, 140] width 655 height 24
checkbox input "true"
type input "75"
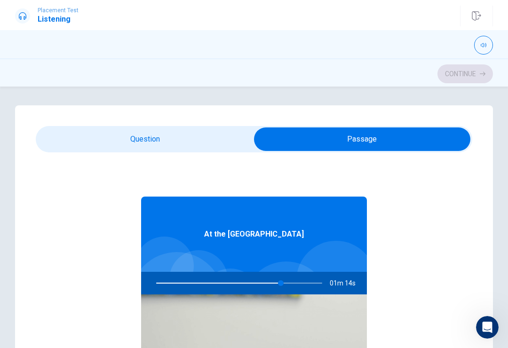
click at [287, 132] on input "checkbox" at bounding box center [362, 140] width 655 height 24
checkbox input "false"
type input "75"
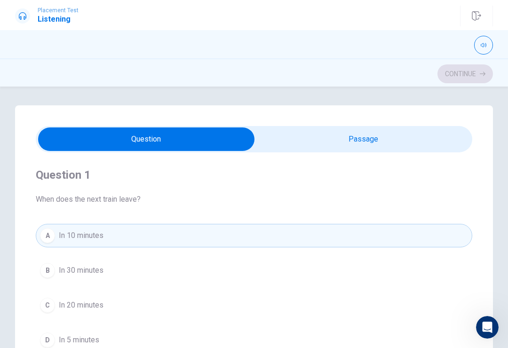
click at [287, 131] on input "checkbox" at bounding box center [146, 140] width 655 height 24
checkbox input "true"
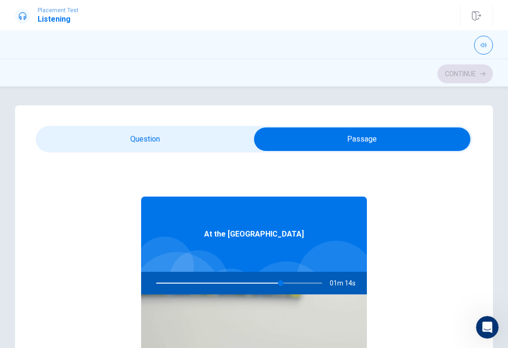
type input "75"
click at [280, 140] on input "checkbox" at bounding box center [362, 140] width 655 height 24
checkbox input "false"
type input "75"
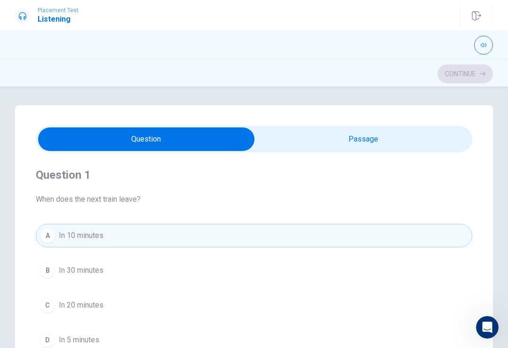
click at [280, 140] on input "checkbox" at bounding box center [146, 140] width 655 height 24
checkbox input "true"
type input "75"
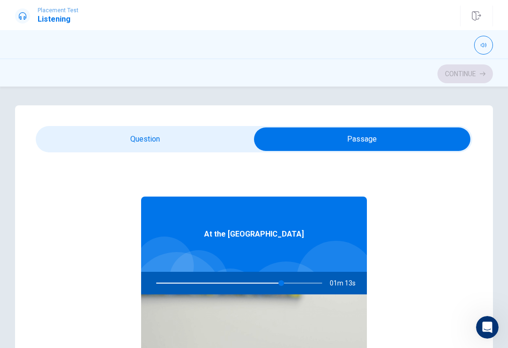
click at [279, 132] on input "checkbox" at bounding box center [362, 140] width 655 height 24
checkbox input "false"
type input "75"
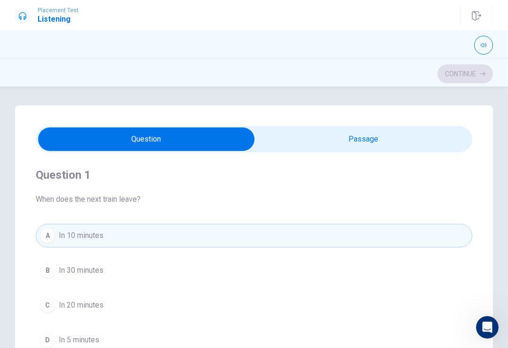
click at [279, 132] on input "checkbox" at bounding box center [146, 140] width 655 height 24
checkbox input "true"
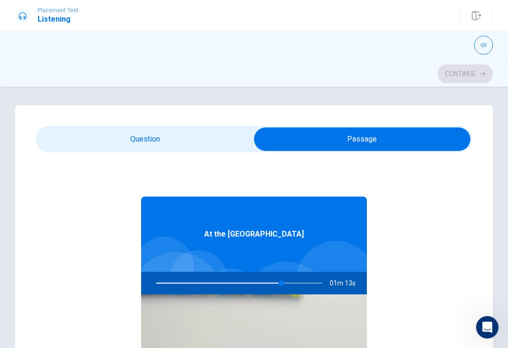
type input "76"
click at [285, 135] on input "checkbox" at bounding box center [362, 140] width 655 height 24
checkbox input "false"
type input "76"
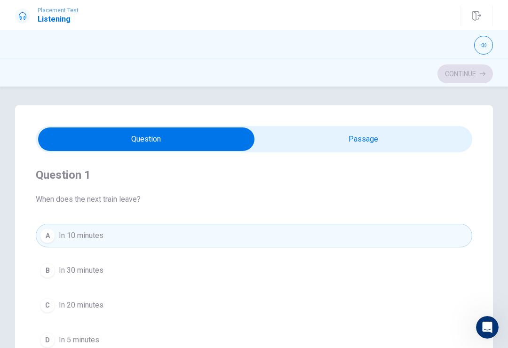
click at [284, 134] on input "checkbox" at bounding box center [146, 140] width 655 height 24
checkbox input "true"
type input "76"
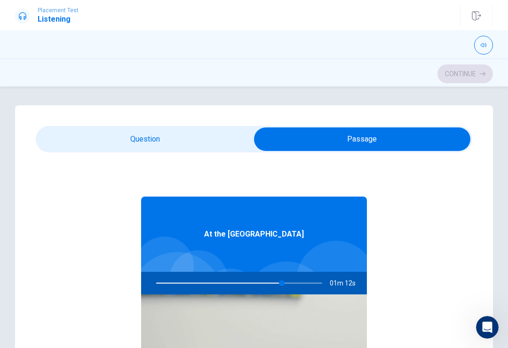
click at [290, 141] on input "checkbox" at bounding box center [362, 140] width 655 height 24
checkbox input "false"
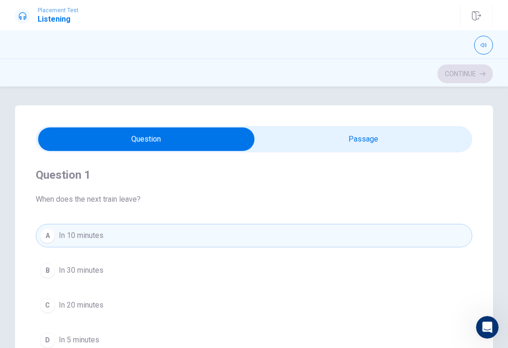
type input "76"
click at [230, 140] on input "checkbox" at bounding box center [146, 140] width 655 height 24
checkbox input "true"
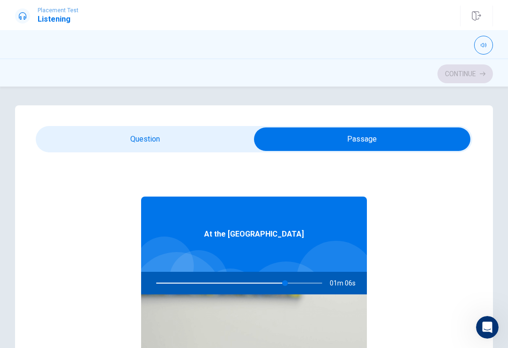
type input "78"
click at [208, 139] on input "checkbox" at bounding box center [362, 140] width 655 height 24
checkbox input "false"
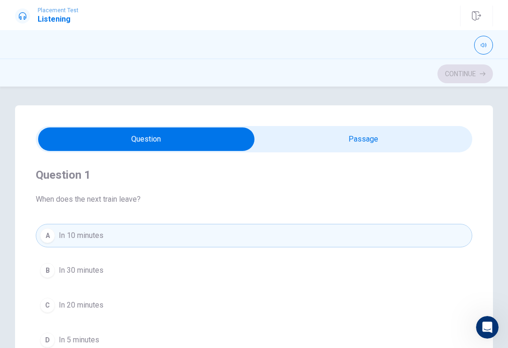
type input "79"
click at [328, 141] on input "checkbox" at bounding box center [146, 140] width 655 height 24
checkbox input "true"
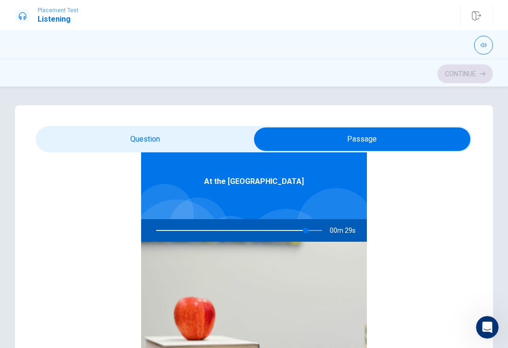
scroll to position [53, 0]
click at [87, 120] on div "Question 1 When does the next train leave? A In 10 minutes B In 30 minutes C In…" at bounding box center [254, 294] width 478 height 378
type input "90"
click at [89, 139] on input "checkbox" at bounding box center [362, 140] width 655 height 24
checkbox input "false"
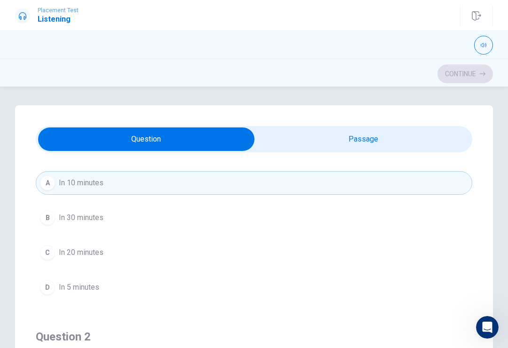
click at [82, 208] on button "B In 30 minutes" at bounding box center [254, 218] width 437 height 24
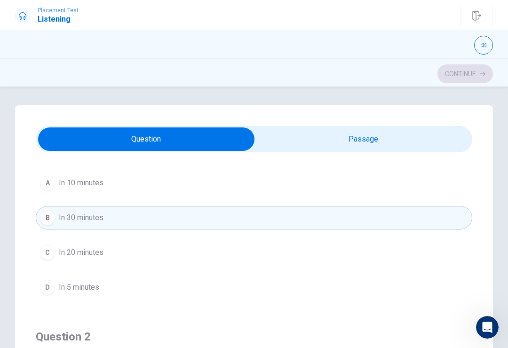
click at [87, 248] on span "In 20 minutes" at bounding box center [81, 252] width 45 height 11
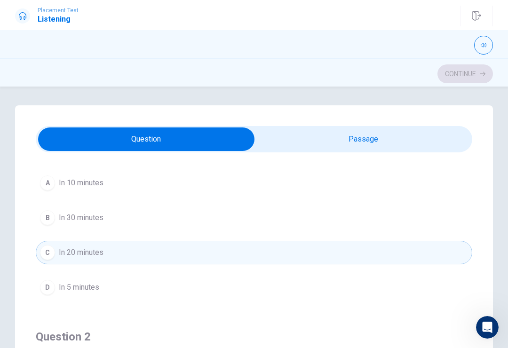
click at [87, 175] on button "A In 10 minutes" at bounding box center [254, 183] width 437 height 24
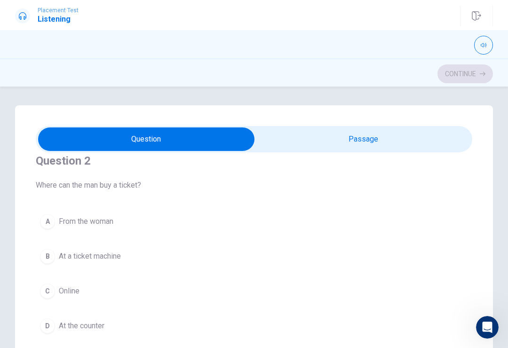
scroll to position [231, 0]
click at [89, 217] on span "From the woman" at bounding box center [86, 219] width 55 height 11
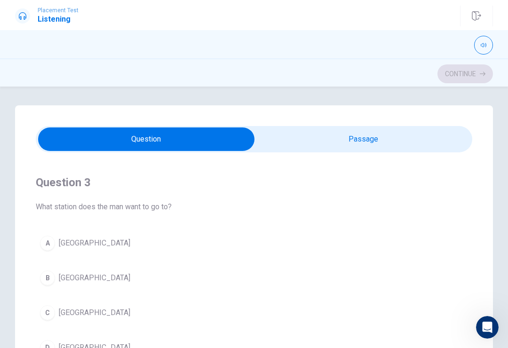
scroll to position [422, 0]
click at [106, 229] on div "Question 3 What station does the man want to go to? A [GEOGRAPHIC_DATA] [GEOGRA…" at bounding box center [254, 267] width 437 height 215
click at [101, 240] on span "[GEOGRAPHIC_DATA]" at bounding box center [95, 242] width 72 height 11
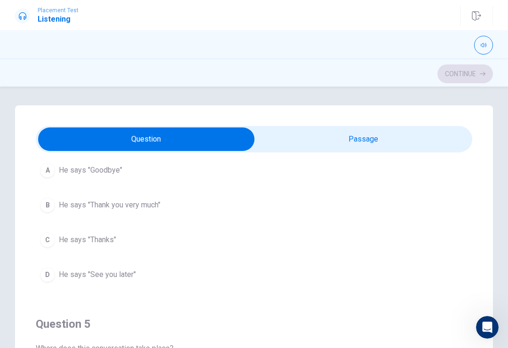
scroll to position [712, 0]
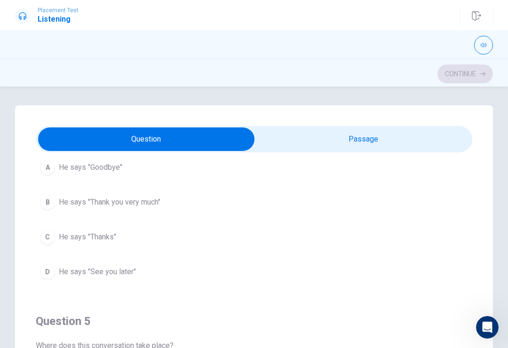
click at [106, 169] on span "He says "Goodbye"" at bounding box center [91, 167] width 64 height 11
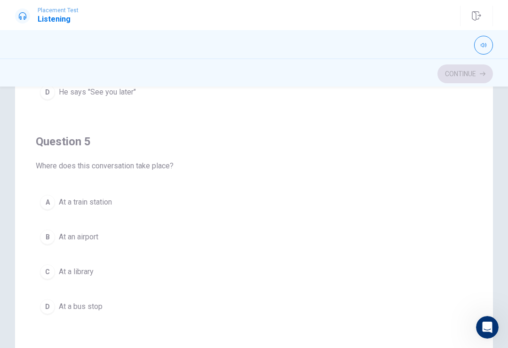
scroll to position [130, 0]
click at [90, 232] on span "At an airport" at bounding box center [79, 236] width 40 height 11
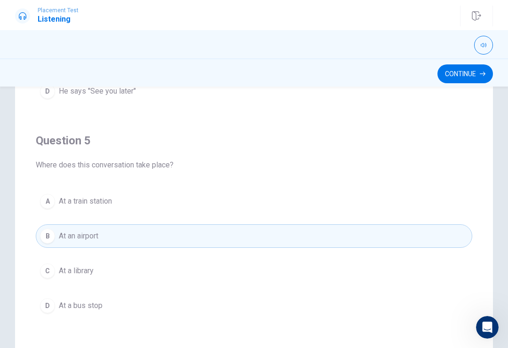
click at [465, 69] on button "Continue" at bounding box center [466, 73] width 56 height 19
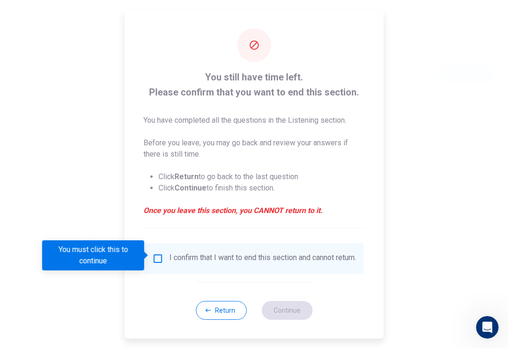
click at [154, 253] on input "You must click this to continue" at bounding box center [157, 258] width 11 height 11
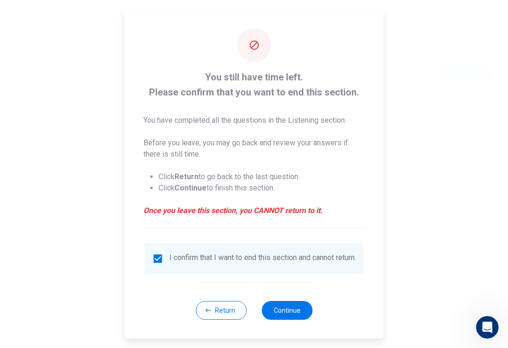
click at [290, 314] on button "Continue" at bounding box center [287, 310] width 51 height 19
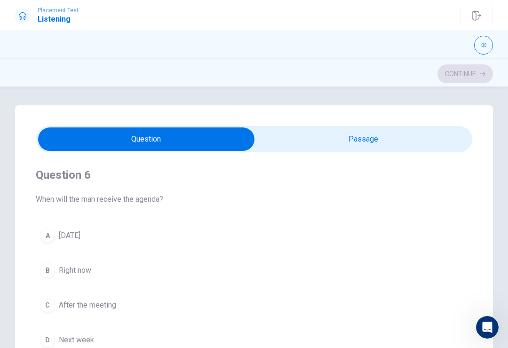
click at [74, 238] on span "[DATE]" at bounding box center [70, 235] width 22 height 11
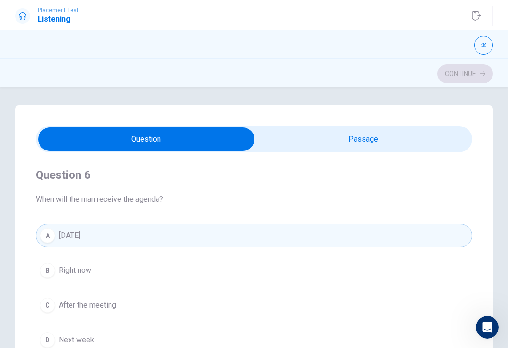
click at [144, 240] on button "A [DATE]" at bounding box center [254, 236] width 437 height 24
click at [150, 210] on div "Question 6 When will the man receive the agenda? A [DATE] B Right now C After t…" at bounding box center [254, 259] width 437 height 215
click at [159, 188] on div "Question 6 When will the man receive the agenda?" at bounding box center [254, 187] width 437 height 38
click at [158, 188] on div "Question 6 When will the man receive the agenda?" at bounding box center [254, 187] width 437 height 38
type input "4"
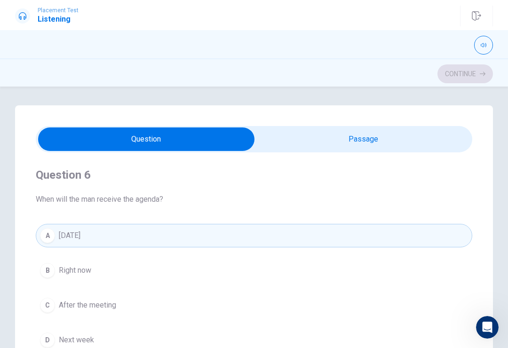
click at [323, 130] on input "checkbox" at bounding box center [146, 140] width 655 height 24
checkbox input "true"
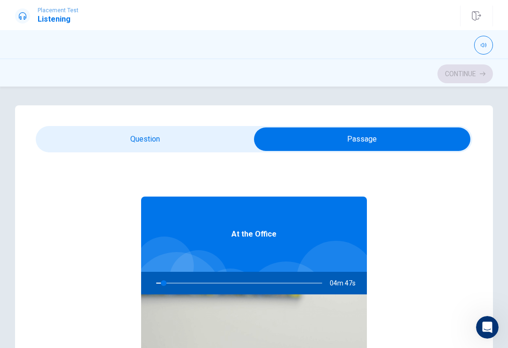
type input "5"
click at [157, 150] on input "checkbox" at bounding box center [362, 140] width 655 height 24
checkbox input "false"
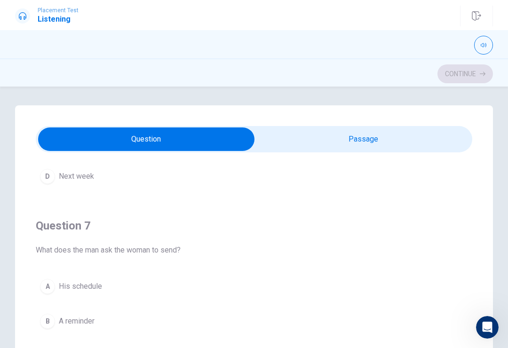
scroll to position [164, 0]
click at [97, 283] on span "His schedule" at bounding box center [80, 285] width 43 height 11
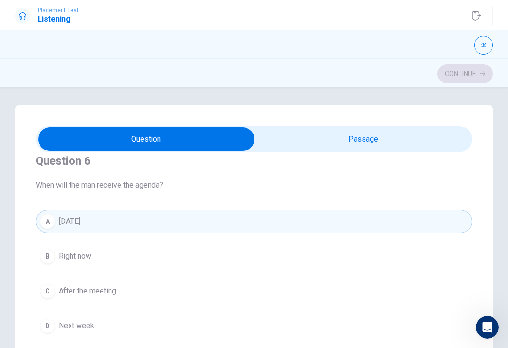
scroll to position [25, 0]
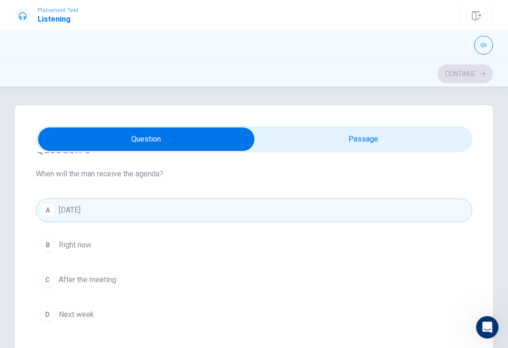
click at [95, 237] on button "B Right now" at bounding box center [254, 245] width 437 height 24
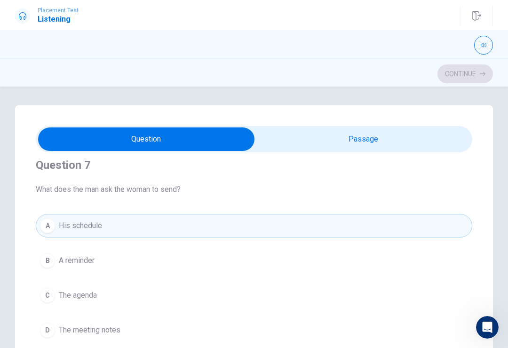
scroll to position [225, 0]
click at [89, 256] on span "A reminder" at bounding box center [77, 259] width 36 height 11
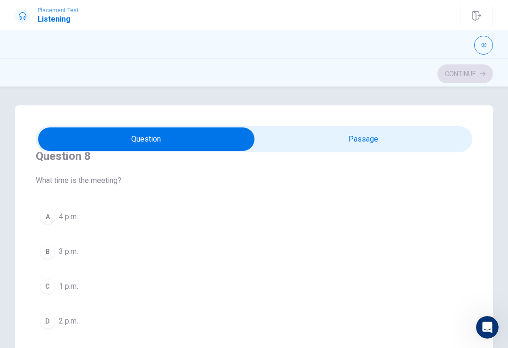
scroll to position [451, 0]
click at [71, 248] on span "3 p.m." at bounding box center [68, 248] width 19 height 11
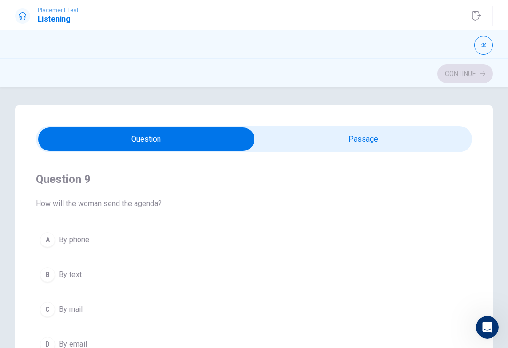
scroll to position [640, 0]
click at [78, 271] on span "By text" at bounding box center [70, 274] width 23 height 11
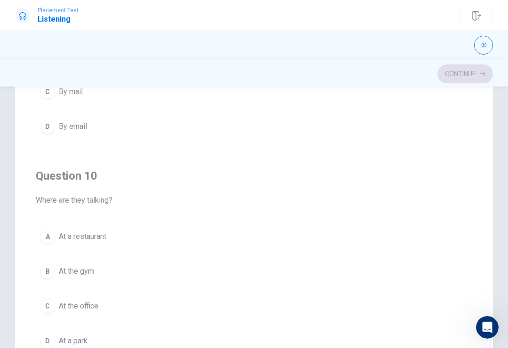
scroll to position [95, 0]
click at [85, 268] on span "At the gym" at bounding box center [76, 271] width 35 height 11
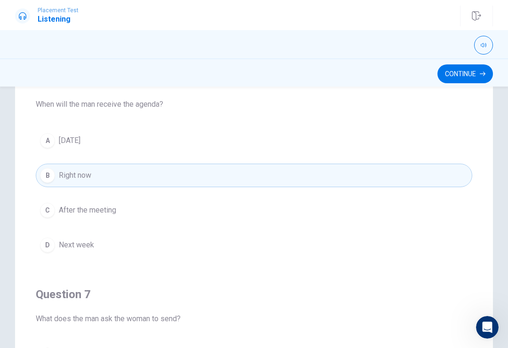
scroll to position [0, 0]
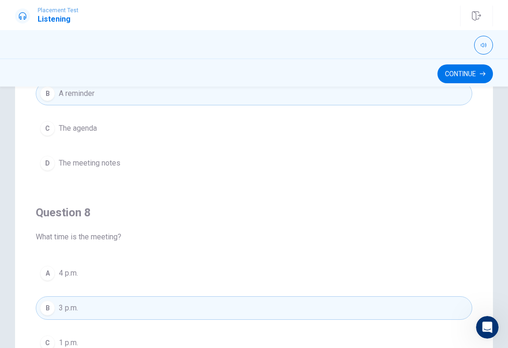
click at [480, 66] on button "Continue" at bounding box center [466, 73] width 56 height 19
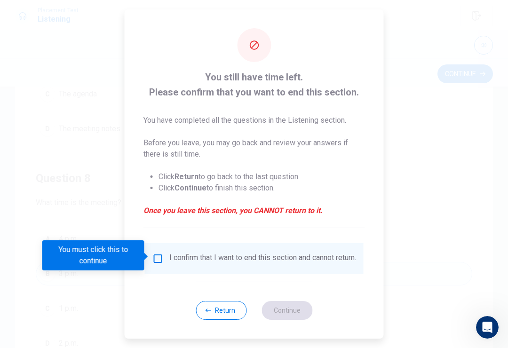
scroll to position [332, 0]
click at [155, 258] on input "You must click this to continue" at bounding box center [157, 258] width 11 height 11
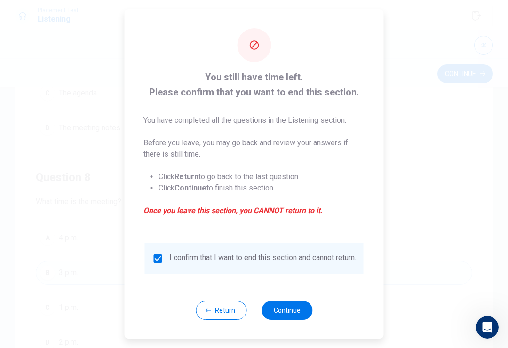
click at [303, 305] on button "Continue" at bounding box center [287, 310] width 51 height 19
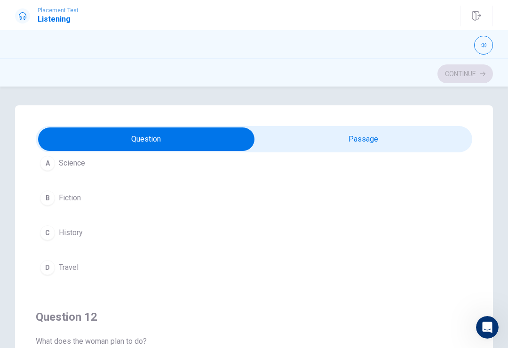
scroll to position [74, 0]
click at [73, 232] on span "History" at bounding box center [71, 230] width 24 height 11
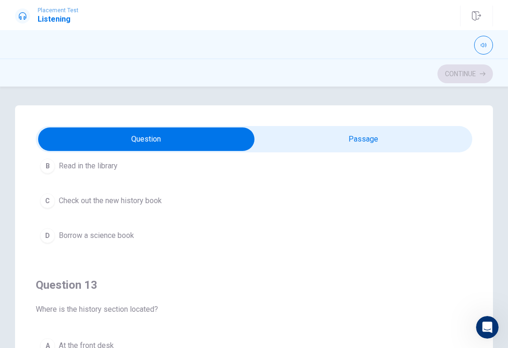
scroll to position [321, 0]
click at [123, 198] on span "Check out the new history book" at bounding box center [110, 198] width 103 height 11
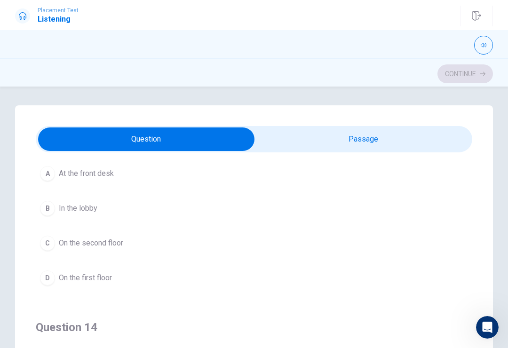
scroll to position [492, 0]
click at [111, 237] on span "On the second floor" at bounding box center [91, 242] width 64 height 11
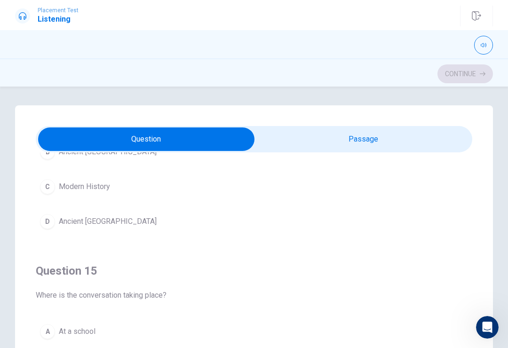
click at [101, 181] on button "C Modern History" at bounding box center [254, 187] width 437 height 24
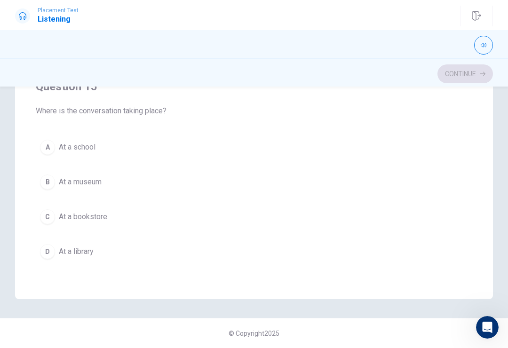
scroll to position [184, 0]
click at [85, 211] on button "C At a bookstore" at bounding box center [254, 217] width 437 height 24
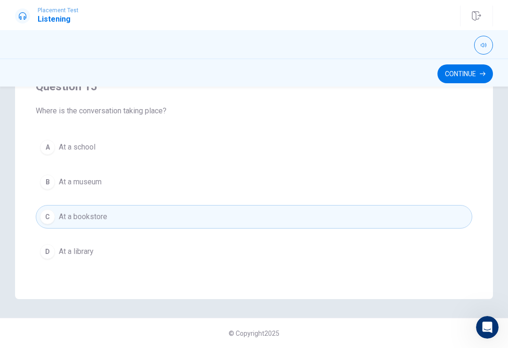
click at [462, 77] on button "Continue" at bounding box center [466, 73] width 56 height 19
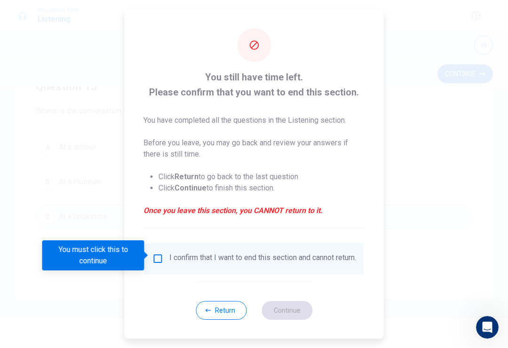
click at [157, 256] on input "You must click this to continue" at bounding box center [157, 258] width 11 height 11
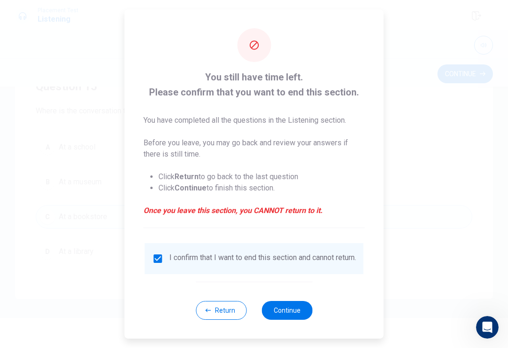
click at [324, 319] on div "You still have time left. Please confirm that you want to end this section. You…" at bounding box center [254, 173] width 259 height 329
click at [304, 310] on button "Continue" at bounding box center [287, 310] width 51 height 19
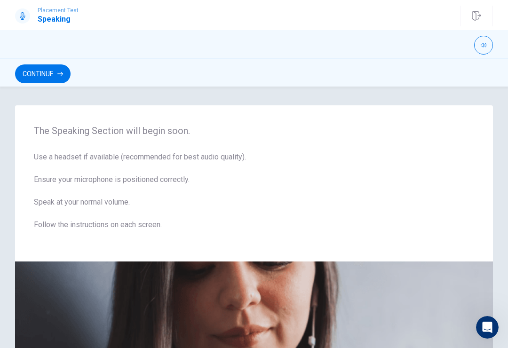
scroll to position [0, 0]
click at [57, 78] on button "Continue" at bounding box center [43, 73] width 56 height 19
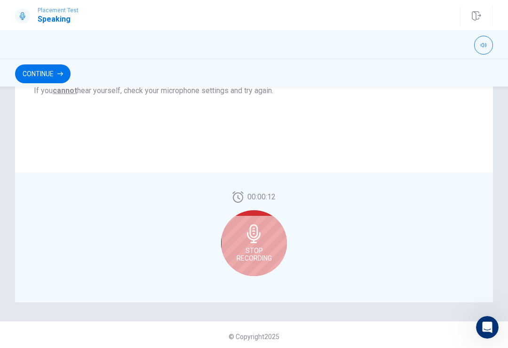
scroll to position [213, 0]
click at [248, 235] on icon at bounding box center [254, 233] width 14 height 19
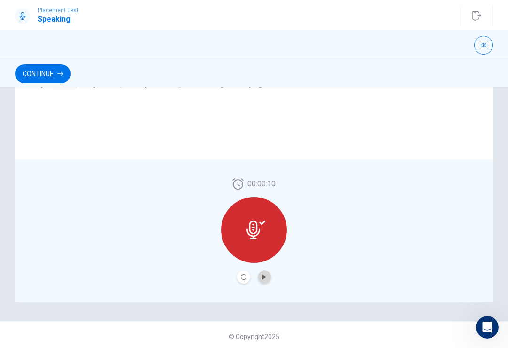
click at [269, 280] on button "Play Audio" at bounding box center [264, 277] width 13 height 13
click at [265, 279] on icon "Play Audio" at bounding box center [265, 277] width 6 height 6
click at [245, 280] on button "Record Again" at bounding box center [243, 277] width 13 height 13
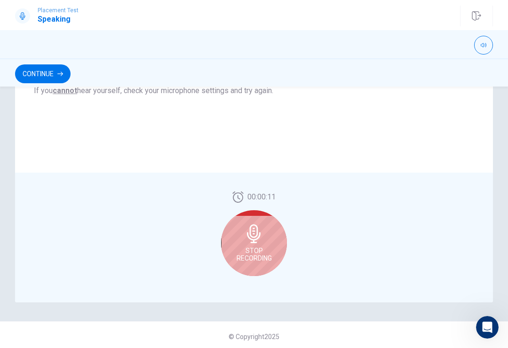
click at [266, 251] on span "Stop Recording" at bounding box center [254, 254] width 35 height 15
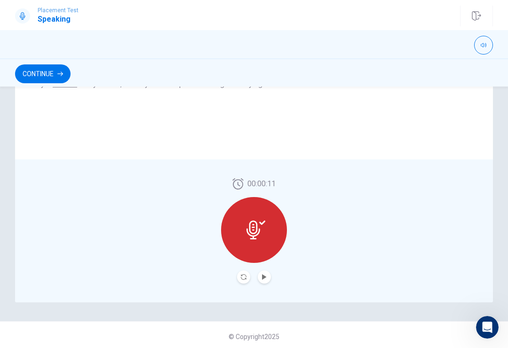
click at [270, 280] on button "Play Audio" at bounding box center [264, 277] width 13 height 13
click at [53, 72] on button "Continue" at bounding box center [43, 73] width 56 height 19
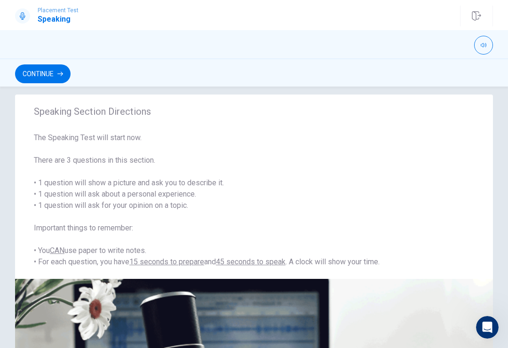
scroll to position [11, 0]
click at [41, 77] on button "Continue" at bounding box center [43, 73] width 56 height 19
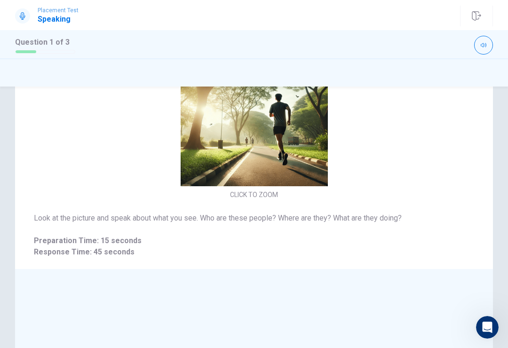
scroll to position [23, 0]
click at [399, 187] on div "CLICK TO ZOOM" at bounding box center [254, 120] width 478 height 162
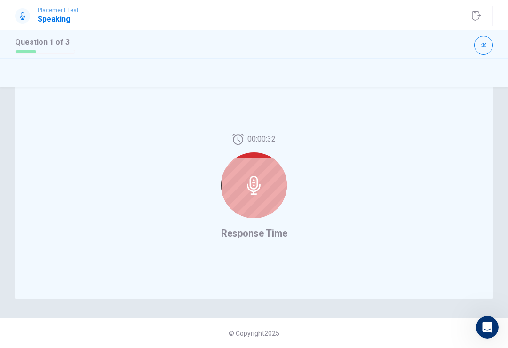
scroll to position [216, 0]
click at [253, 190] on icon at bounding box center [254, 185] width 19 height 19
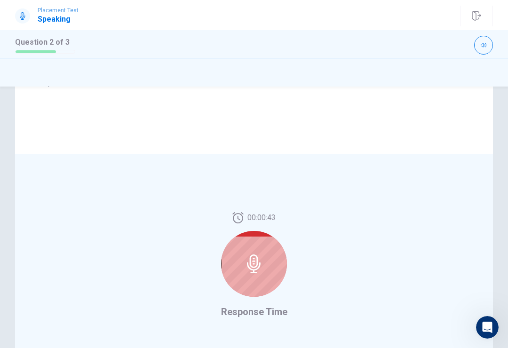
scroll to position [138, 0]
click at [257, 265] on icon at bounding box center [254, 263] width 14 height 19
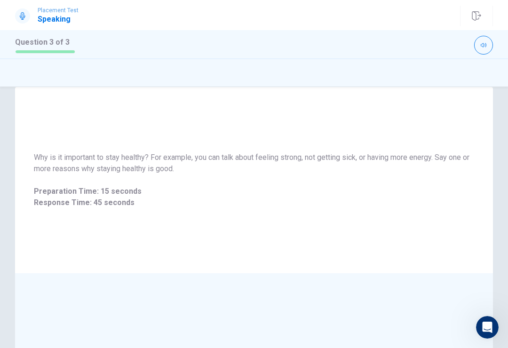
scroll to position [19, 0]
click at [352, 156] on span "Why is it important to stay healthy? For example, you can talk about feeling st…" at bounding box center [254, 163] width 440 height 23
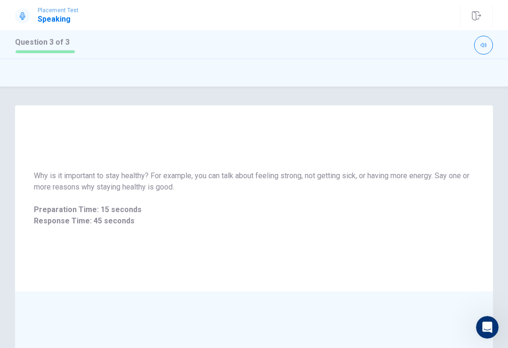
scroll to position [0, 0]
click at [99, 219] on span "Response Time: 45 seconds" at bounding box center [254, 221] width 440 height 11
click at [136, 227] on div "Why is it important to stay healthy? For example, you can talk about feeling st…" at bounding box center [254, 198] width 478 height 79
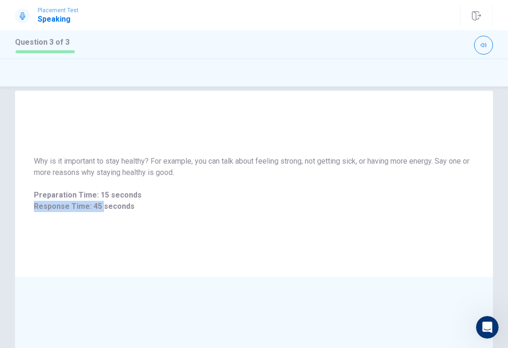
scroll to position [20, 0]
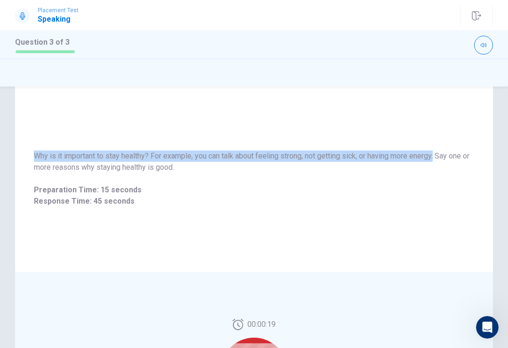
click at [287, 166] on span "Why is it important to stay healthy? For example, you can talk about feeling st…" at bounding box center [254, 162] width 440 height 23
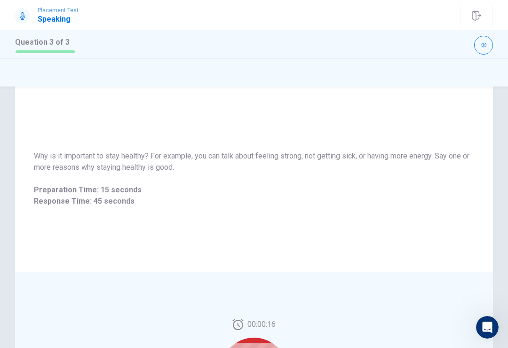
click at [449, 155] on span "Why is it important to stay healthy? For example, you can talk about feeling st…" at bounding box center [254, 162] width 440 height 23
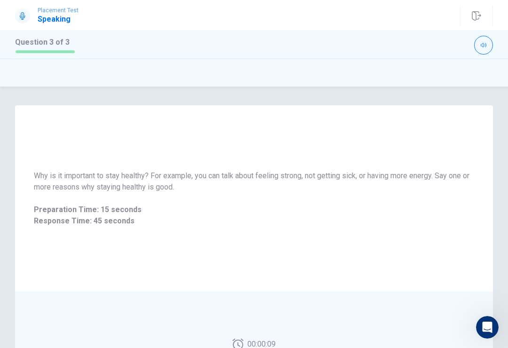
scroll to position [0, 0]
click at [173, 183] on span "Why is it important to stay healthy? For example, you can talk about feeling st…" at bounding box center [254, 181] width 440 height 23
click at [255, 93] on div "Why is it important to stay healthy? For example, you can talk about feeling st…" at bounding box center [254, 218] width 508 height 262
click at [126, 216] on span "Response Time: 45 seconds" at bounding box center [254, 221] width 440 height 11
click at [125, 215] on span "Preparation Time: 15 seconds" at bounding box center [254, 209] width 440 height 11
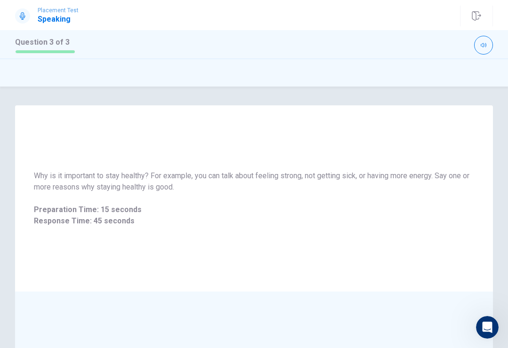
click at [135, 194] on div "Why is it important to stay healthy? For example, you can talk about feeling st…" at bounding box center [254, 198] width 440 height 56
click at [68, 206] on span "Preparation Time: 15 seconds" at bounding box center [254, 209] width 440 height 11
click at [484, 43] on icon "button" at bounding box center [484, 45] width 6 height 6
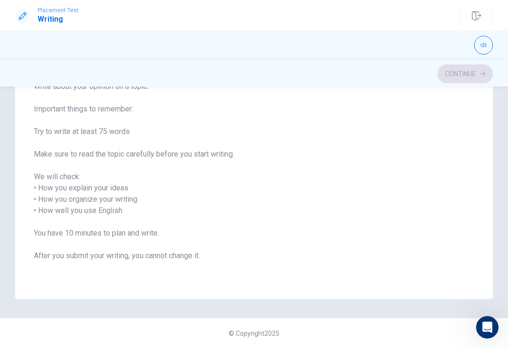
scroll to position [85, 0]
click at [208, 143] on span "Write about your opinion on a topic. Important things to remember: Try to write…" at bounding box center [254, 177] width 440 height 192
click at [266, 128] on span "Write about your opinion on a topic. Important things to remember: Try to write…" at bounding box center [254, 177] width 440 height 192
click at [242, 158] on span "Write about your opinion on a topic. Important things to remember: Try to write…" at bounding box center [254, 177] width 440 height 192
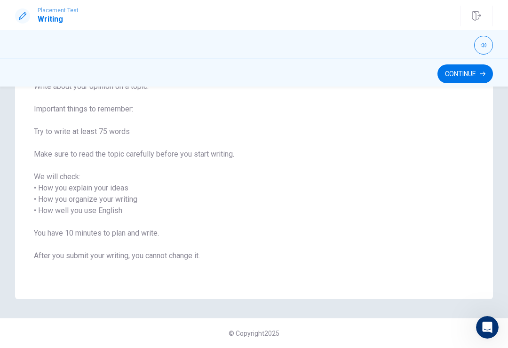
click at [249, 163] on span "Write about your opinion on a topic. Important things to remember: Try to write…" at bounding box center [254, 177] width 440 height 192
click at [472, 76] on button "Continue" at bounding box center [466, 73] width 56 height 19
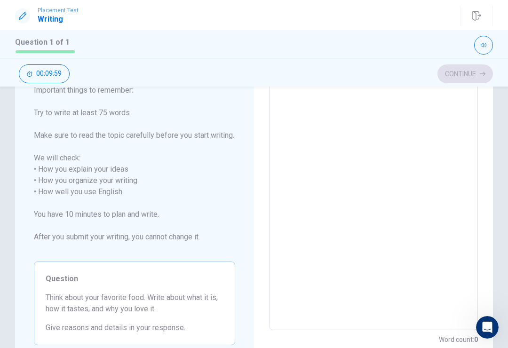
click at [482, 76] on div "Continue 00:09:59" at bounding box center [254, 74] width 478 height 18
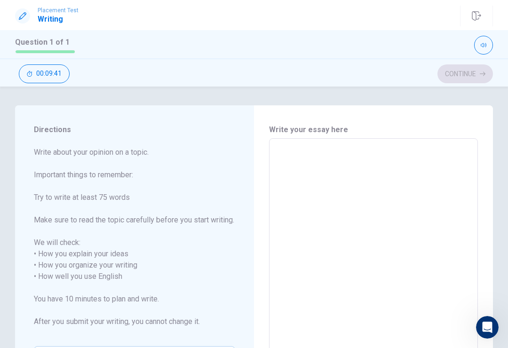
scroll to position [0, 0]
click at [316, 169] on textarea at bounding box center [374, 276] width 196 height 261
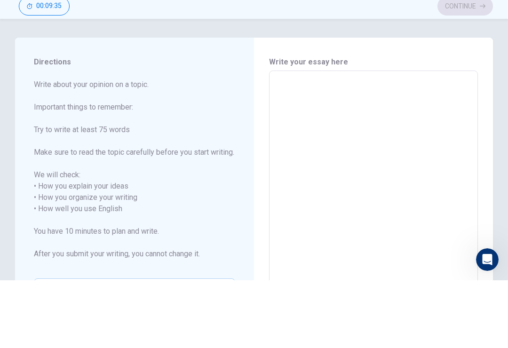
type textarea "R"
type textarea "x"
type textarea "Rj"
type textarea "x"
type textarea "Rjm"
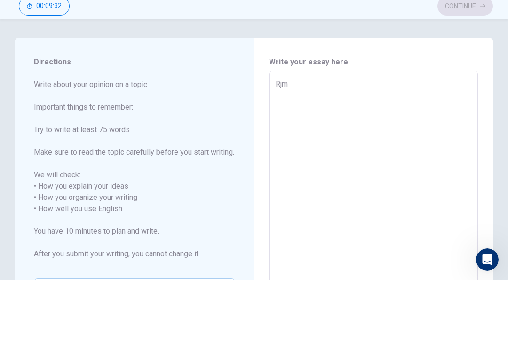
type textarea "x"
type textarea "Rjmk"
type textarea "x"
type textarea "Rjmk,"
type textarea "x"
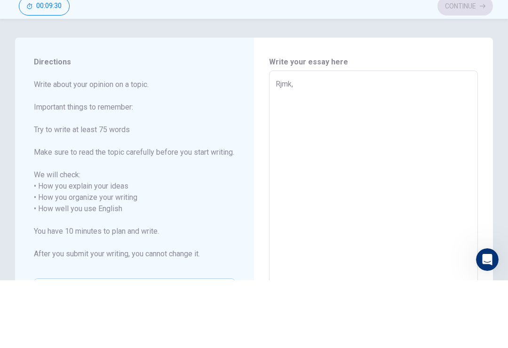
type textarea "Rjmk,l"
type textarea "x"
type textarea "Rjmk,ly"
type textarea "x"
type textarea "Rjmk,lyt"
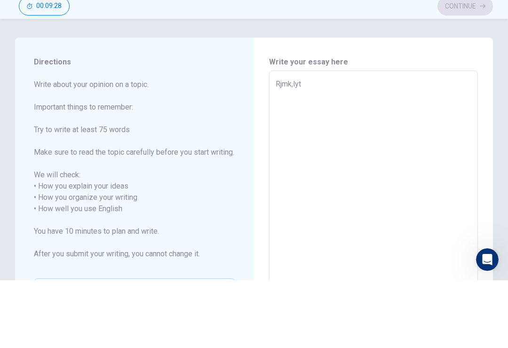
type textarea "x"
type textarea "Rjmk,lytg"
type textarea "x"
type textarea "Rjmk,lytgf"
type textarea "x"
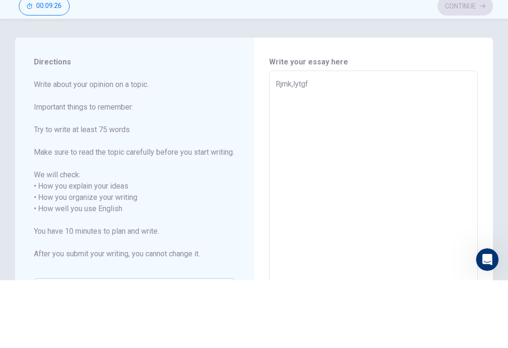
type textarea "Rjmk,lytgfr"
type textarea "x"
type textarea "Rjmk,lytgfrd"
type textarea "x"
type textarea "Rjmk,lytgfrde"
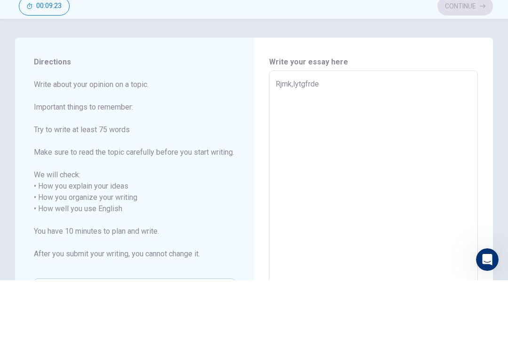
type textarea "x"
type textarea "Rjmk,lytgfrdes"
type textarea "x"
type textarea "Rjmk,lytgfrdesw"
type textarea "x"
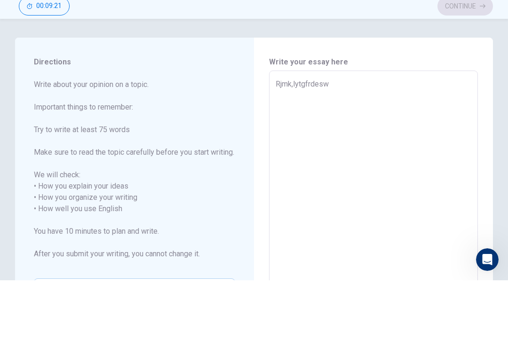
type textarea "Rjmk,lytgfrdeswr"
type textarea "x"
type textarea "Rjmk,lytgfrdeswrp"
type textarea "x"
type textarea "Rjmk,lytgfrdeswrpl"
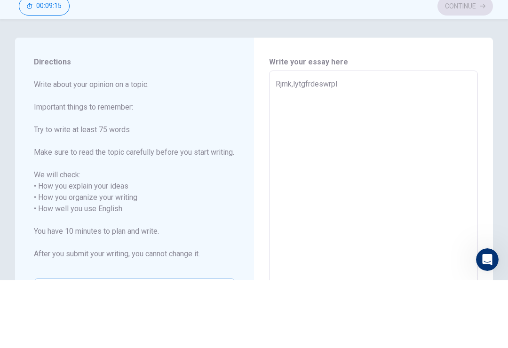
type textarea "x"
type textarea "Rjmk,lytgfrdeswrplk"
type textarea "x"
type textarea "Rjmk,lytgfrdeswrplkm"
type textarea "x"
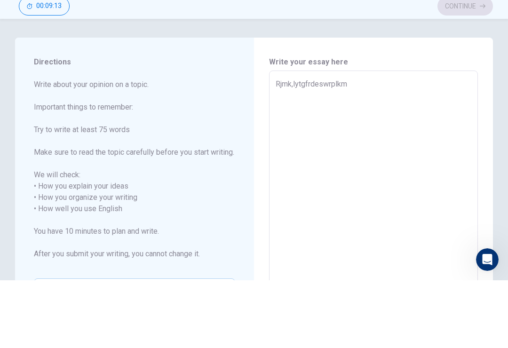
type textarea "Rjmk,lytgfrdeswrplkmm"
type textarea "x"
type textarea "Rjmk,lytgfrdeswrplkmmj"
type textarea "x"
type textarea "Rjmk,lytgfrdeswrplkmmjj"
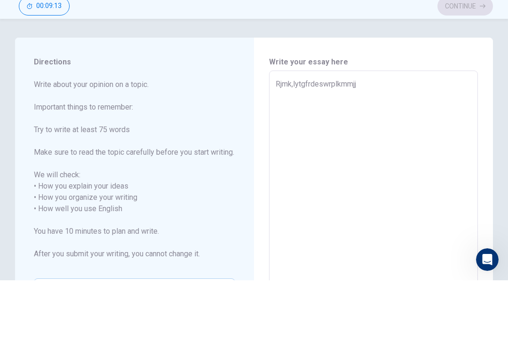
type textarea "x"
type textarea "Rjmk,lytgfrdeswrplkmmj"
type textarea "x"
type textarea "Rjmk,lytgfrdeswrplkmm"
type textarea "x"
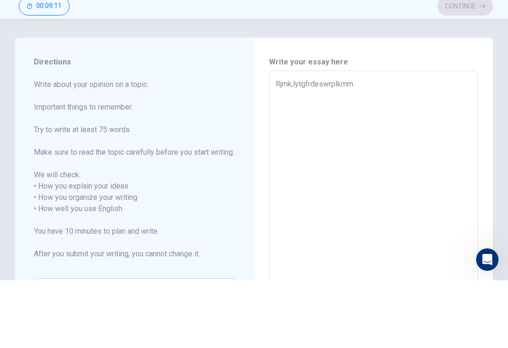
type textarea "Rjmk,lytgfrdeswrplkm"
type textarea "x"
type textarea "Rjmk,lytgfrdeswrplk"
type textarea "x"
type textarea "Rjmk,lytgfrdeswrpl"
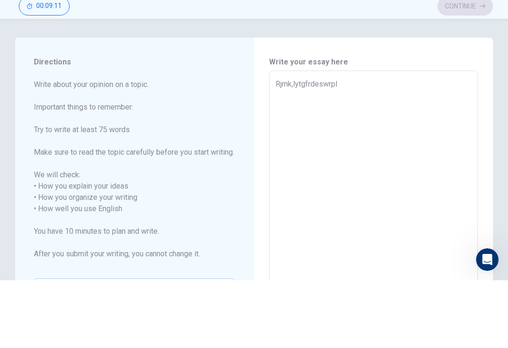
type textarea "x"
type textarea "Rjmk,lytgfrdeswrp"
type textarea "x"
type textarea "Rjmk,lytgfrdeswr"
type textarea "x"
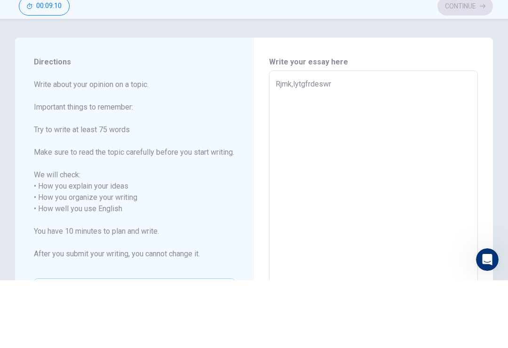
type textarea "Rjmk,lytgfrdesw"
type textarea "x"
type textarea "Rjmk,lytgfrdes"
type textarea "x"
type textarea "Rjmk,lytgfrde"
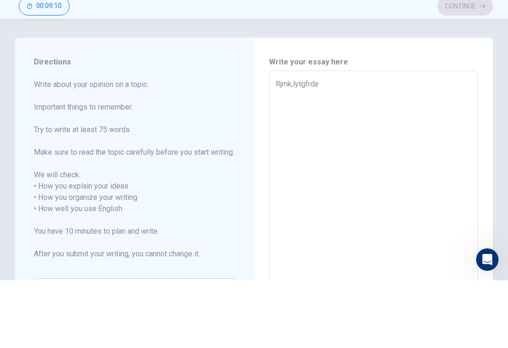
type textarea "x"
type textarea "Rjmk,lytgfrd"
type textarea "x"
type textarea "Rjmk,lytgfr"
type textarea "x"
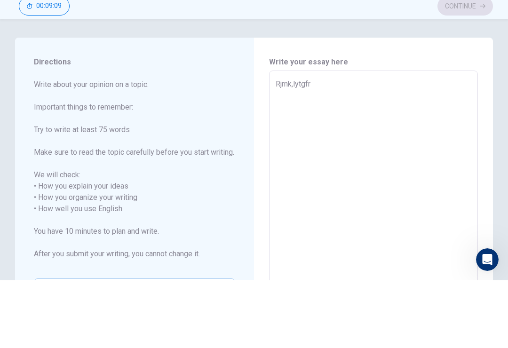
type textarea "Rjmk,lytgf"
type textarea "x"
type textarea "Rjmk,lytg"
type textarea "x"
type textarea "Rjmk,lyt"
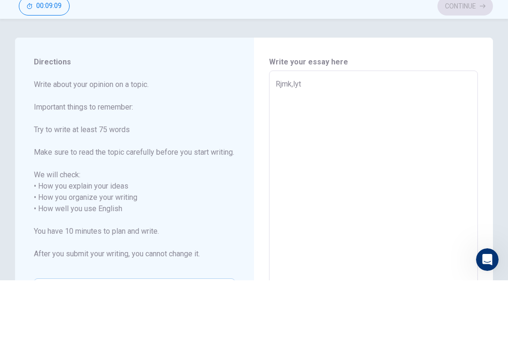
type textarea "x"
type textarea "Rjmk,ly"
type textarea "x"
type textarea "Rjmk,l"
type textarea "x"
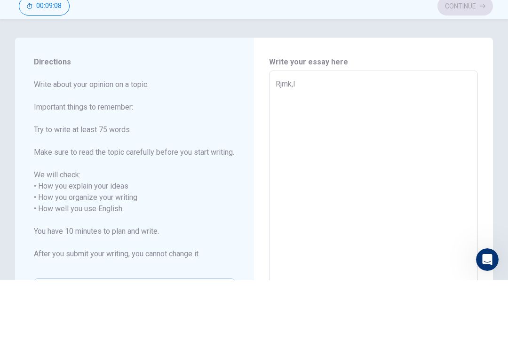
type textarea "Rjmk,"
type textarea "x"
type textarea "Rjmk"
type textarea "x"
type textarea "Rjm"
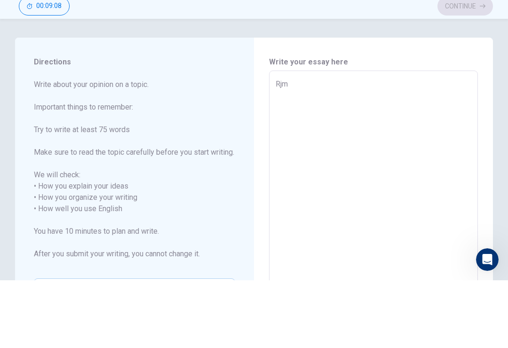
type textarea "x"
type textarea "Rj"
type textarea "x"
type textarea "Q"
type textarea "x"
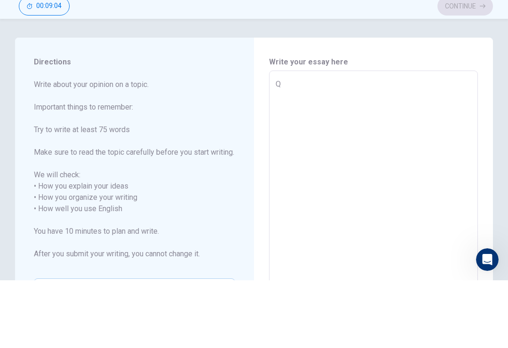
type textarea "Qw"
type textarea "x"
type textarea "Qwe"
type textarea "x"
type textarea "Qwer"
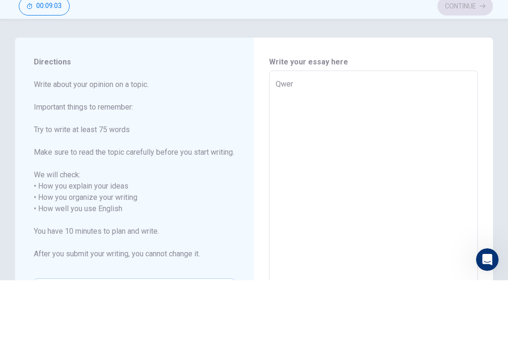
type textarea "x"
type textarea "Qwert"
type textarea "x"
type textarea "Qwerty"
type textarea "x"
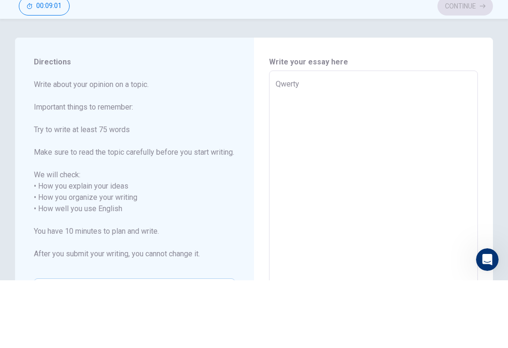
type textarea "Qwertyu"
type textarea "x"
type textarea "Qwertyui"
type textarea "x"
type textarea "Qwertyuio"
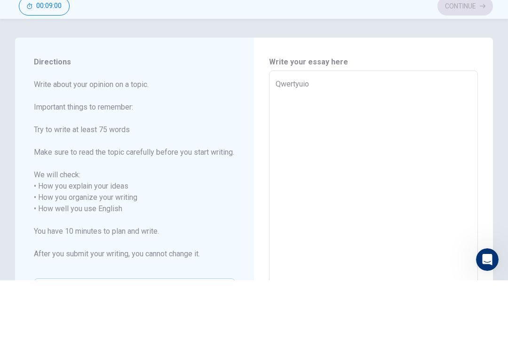
type textarea "x"
type textarea "Qwertyui"
type textarea "x"
type textarea "Qwertyuia"
type textarea "x"
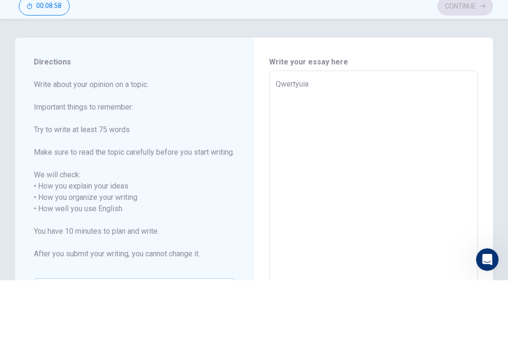
type textarea "Qwertyuias"
type textarea "x"
type textarea "Qwertyuiasf"
type textarea "x"
type textarea "Qwertyuias"
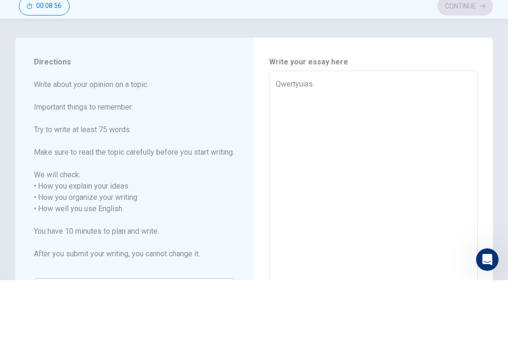
type textarea "x"
type textarea "Qwertyuia"
type textarea "x"
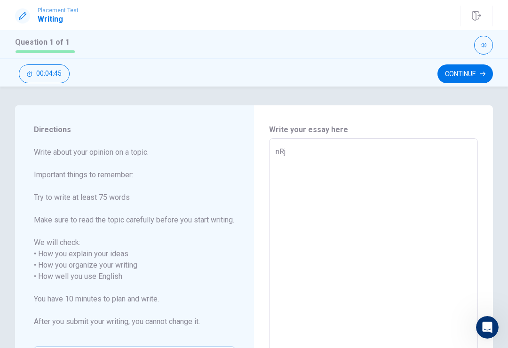
click at [467, 72] on button "Continue" at bounding box center [466, 73] width 56 height 19
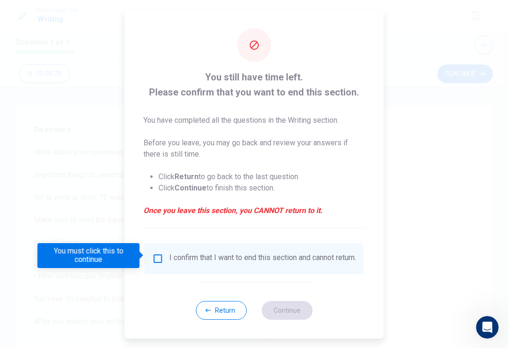
click at [152, 254] on input "You must click this to continue" at bounding box center [157, 258] width 11 height 11
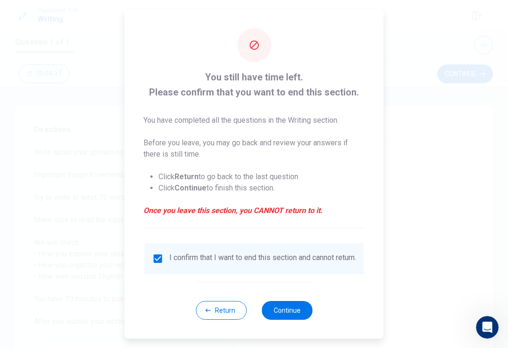
click at [159, 260] on input "checkbox" at bounding box center [157, 258] width 11 height 11
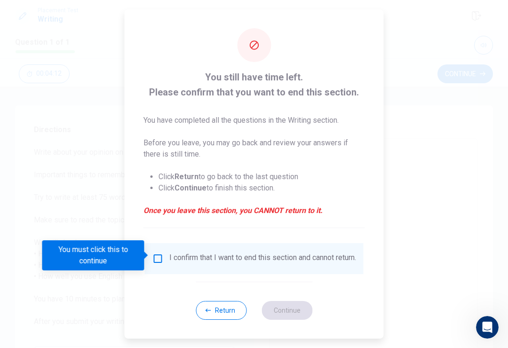
click at [154, 257] on input "You must click this to continue" at bounding box center [157, 258] width 11 height 11
